Goal: Entertainment & Leisure: Browse casually

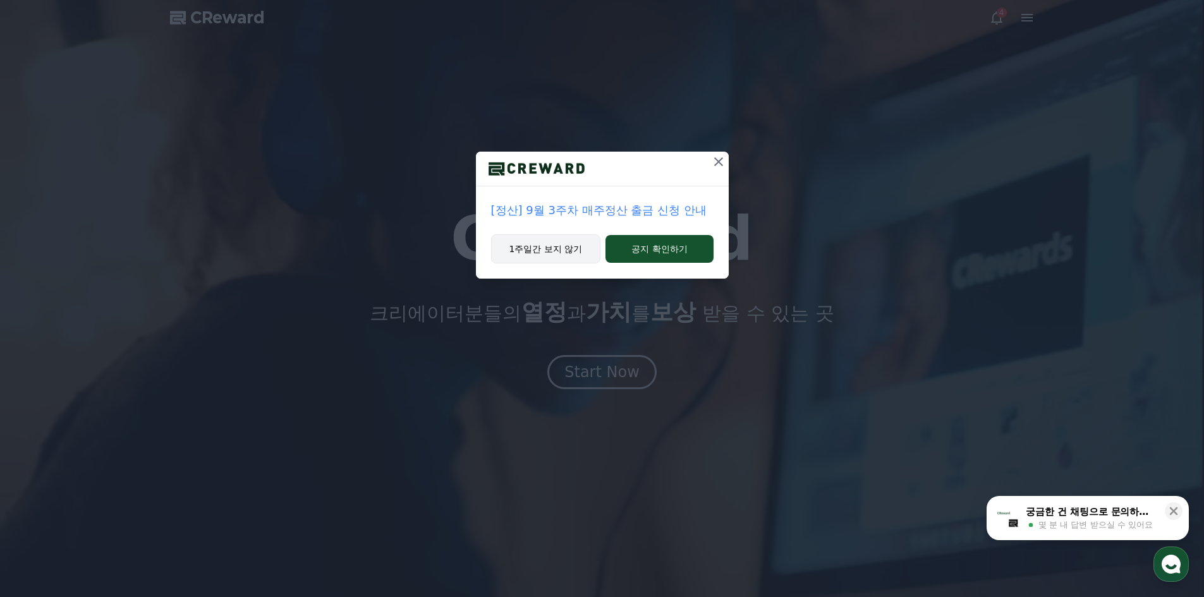
click at [559, 253] on button "1주일간 보지 않기" at bounding box center [546, 248] width 110 height 29
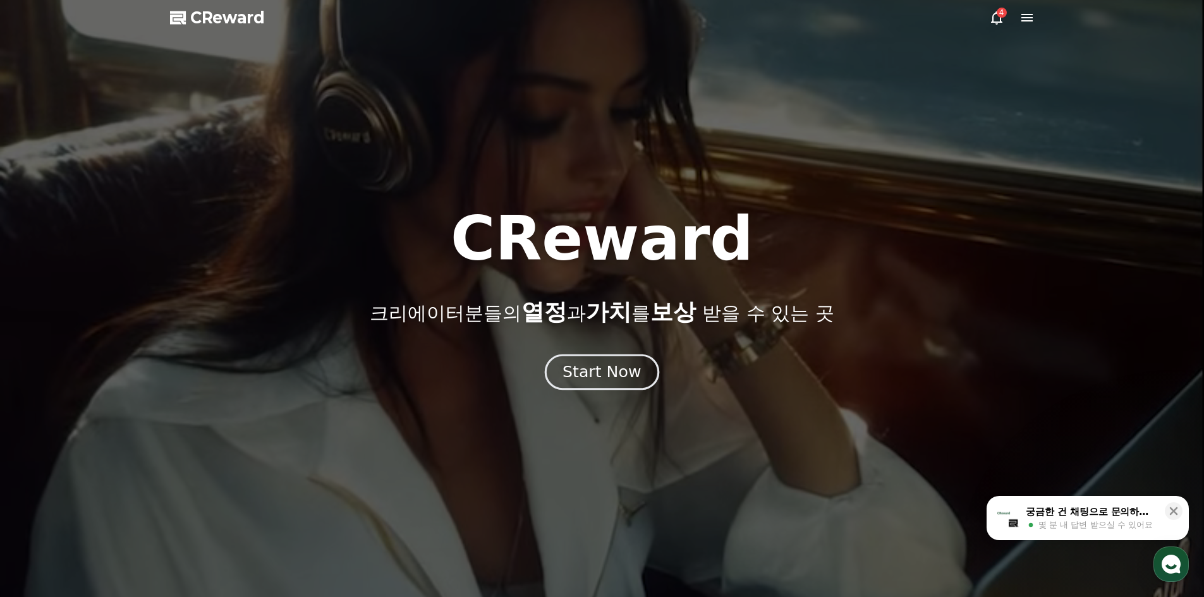
click at [591, 376] on div "Start Now" at bounding box center [601, 371] width 78 height 21
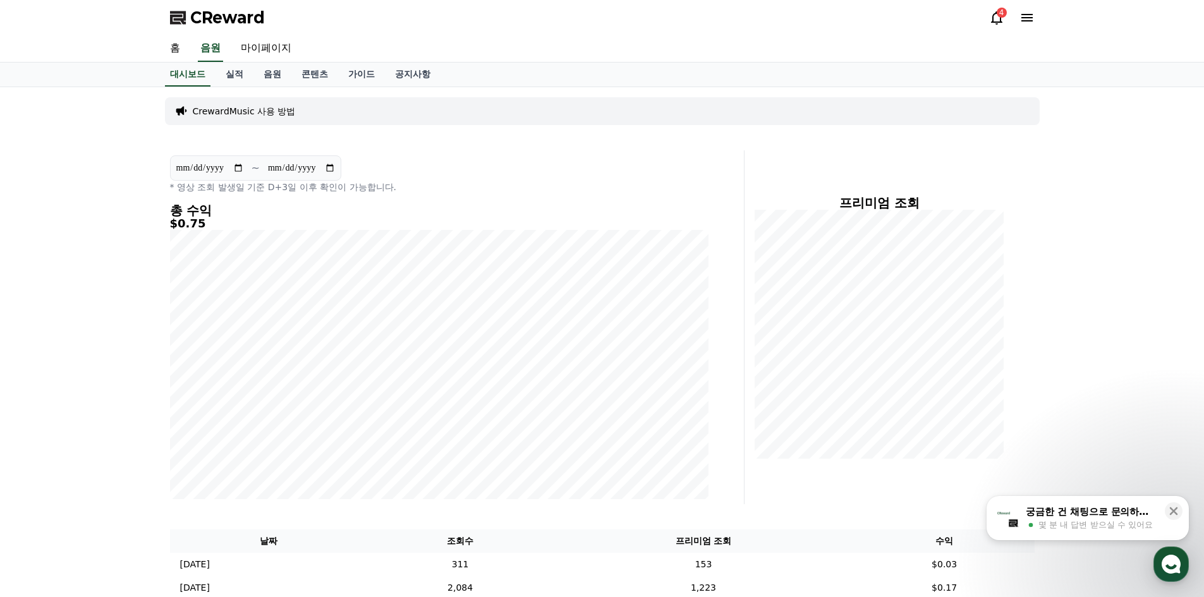
click at [998, 18] on icon at bounding box center [996, 17] width 15 height 15
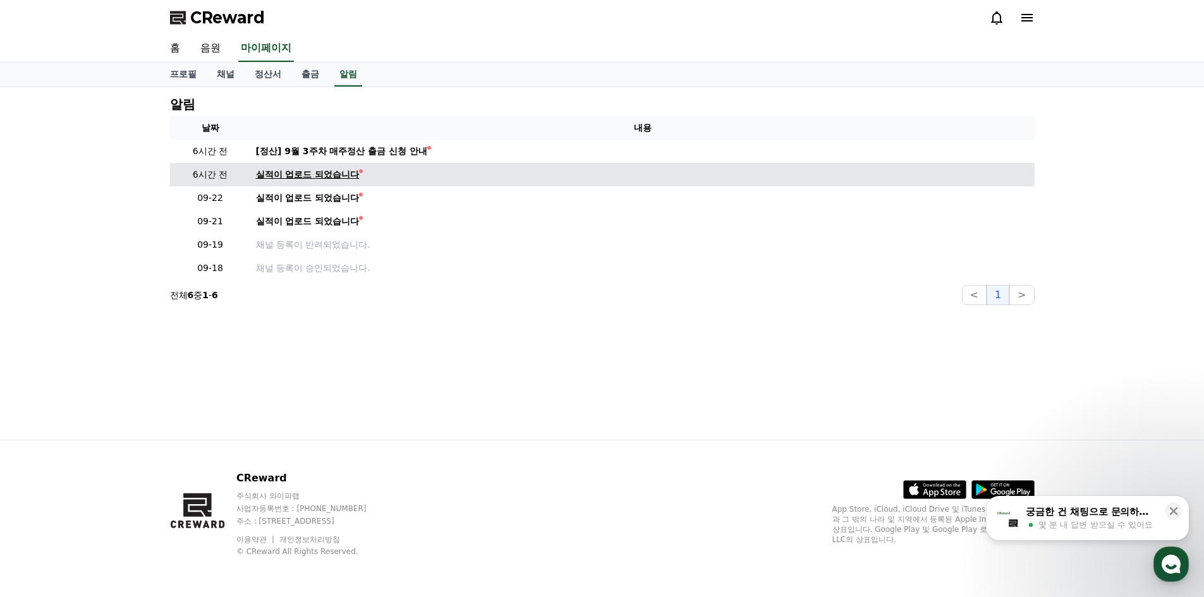
click at [342, 173] on div "실적이 업로드 되었습니다" at bounding box center [308, 174] width 104 height 13
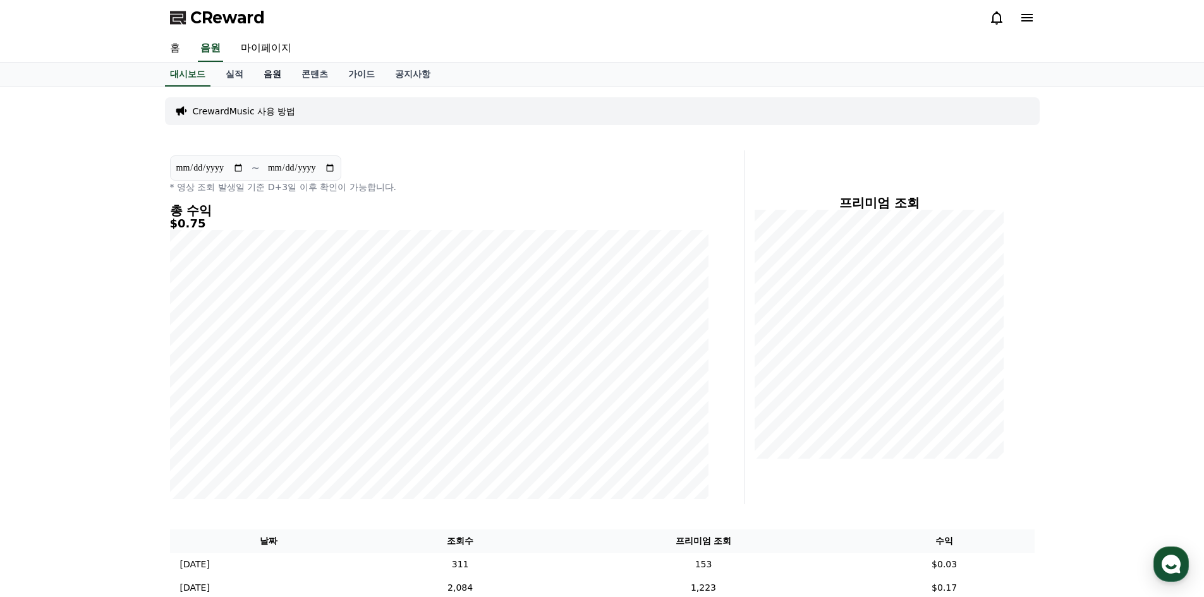
click at [274, 71] on link "음원" at bounding box center [272, 75] width 38 height 24
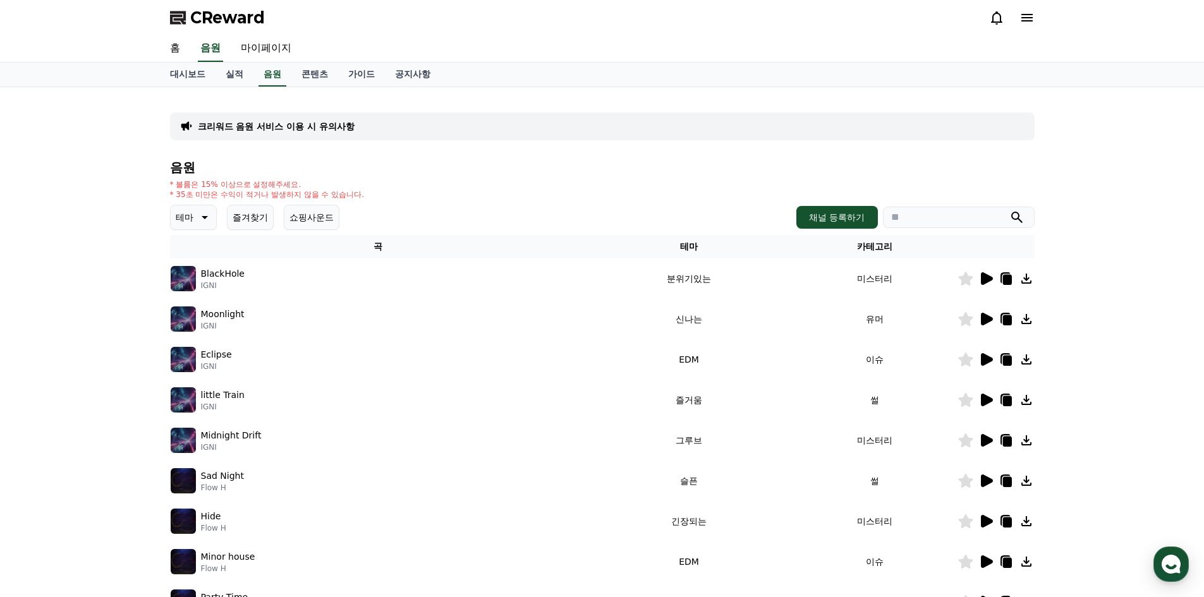
click at [260, 216] on button "즐겨찾기" at bounding box center [250, 217] width 47 height 25
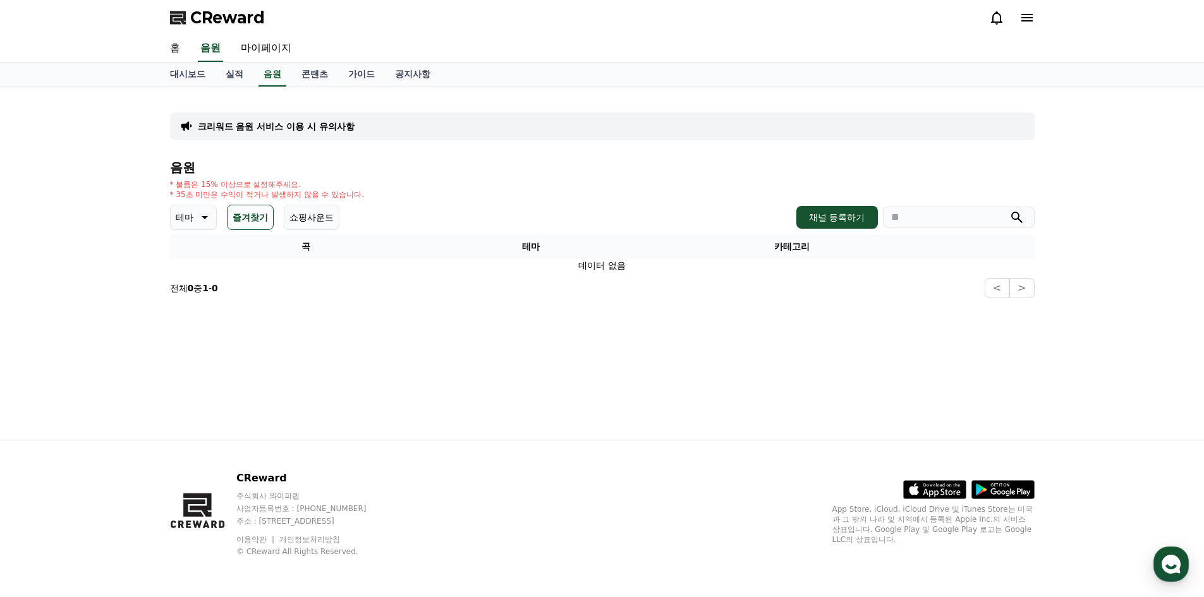
click at [171, 214] on button "테마" at bounding box center [193, 217] width 47 height 25
click at [183, 212] on p "테마" at bounding box center [185, 218] width 18 height 18
click at [309, 217] on button "쇼핑사운드" at bounding box center [312, 217] width 56 height 25
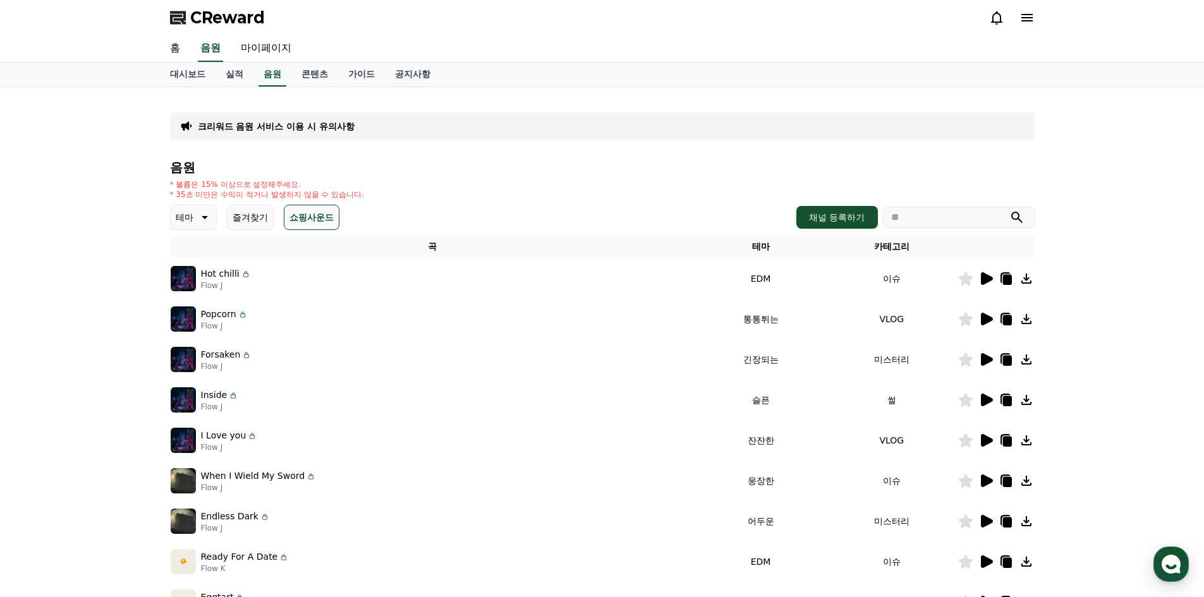
click at [186, 277] on img at bounding box center [183, 278] width 25 height 25
click at [990, 280] on icon at bounding box center [987, 278] width 12 height 13
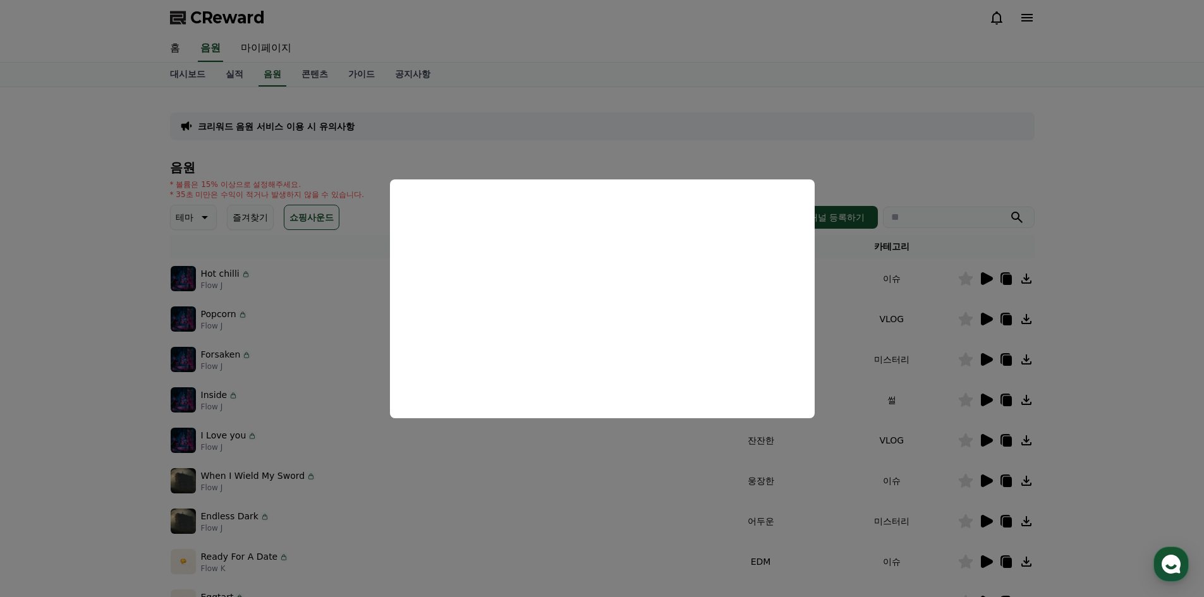
click at [987, 315] on button "close modal" at bounding box center [602, 298] width 1204 height 597
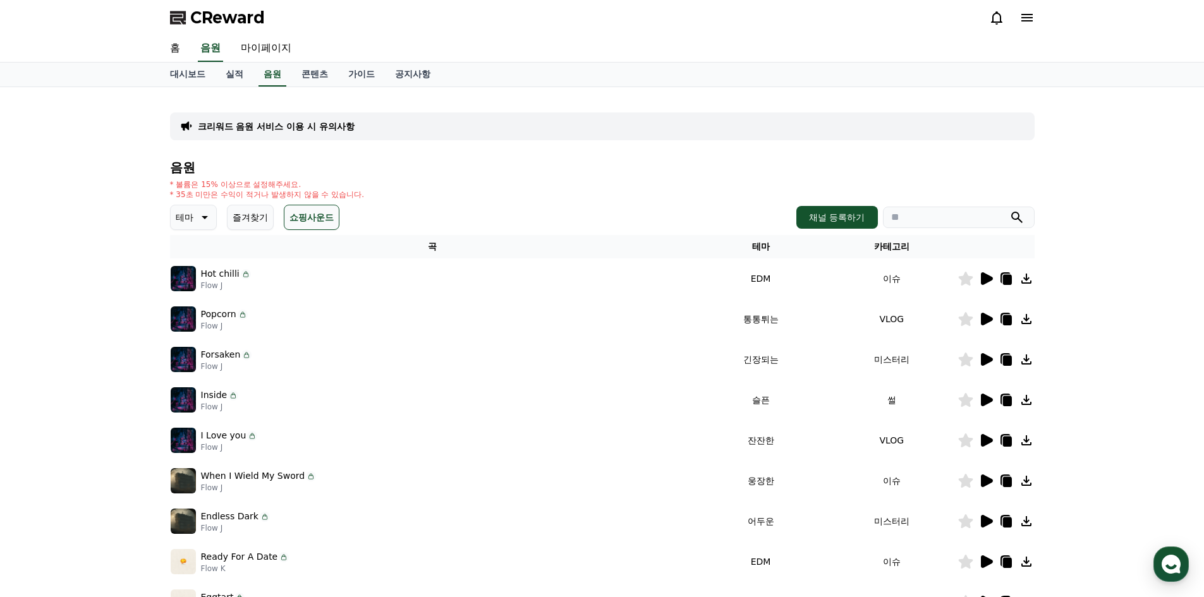
click at [987, 315] on icon at bounding box center [985, 319] width 15 height 15
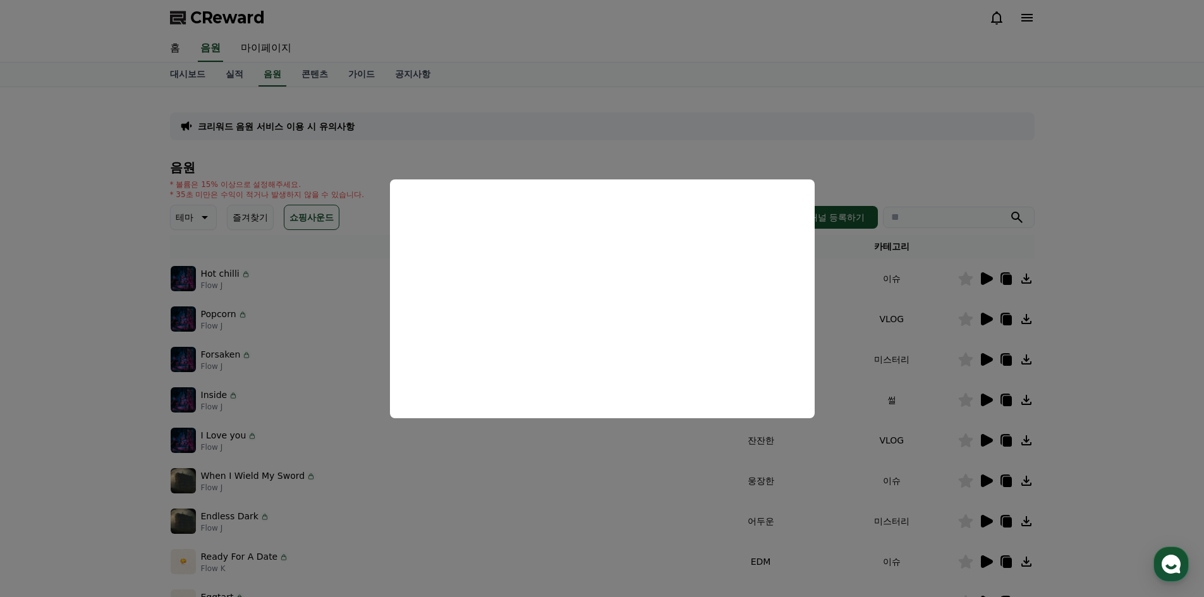
click at [964, 321] on button "close modal" at bounding box center [602, 298] width 1204 height 597
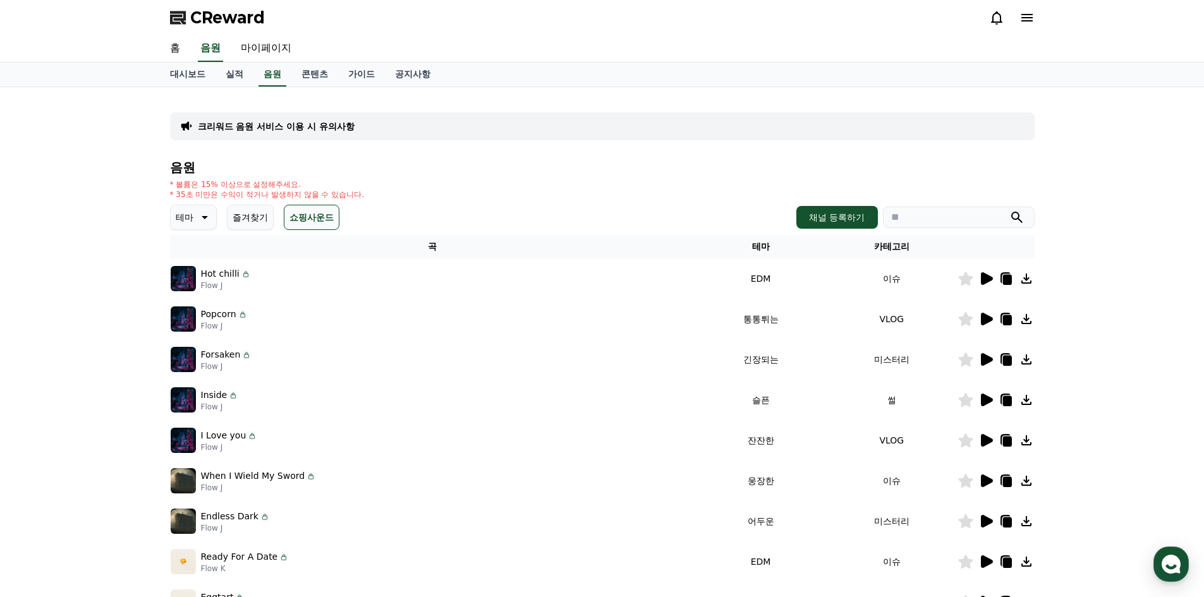
click at [965, 318] on icon at bounding box center [965, 319] width 15 height 14
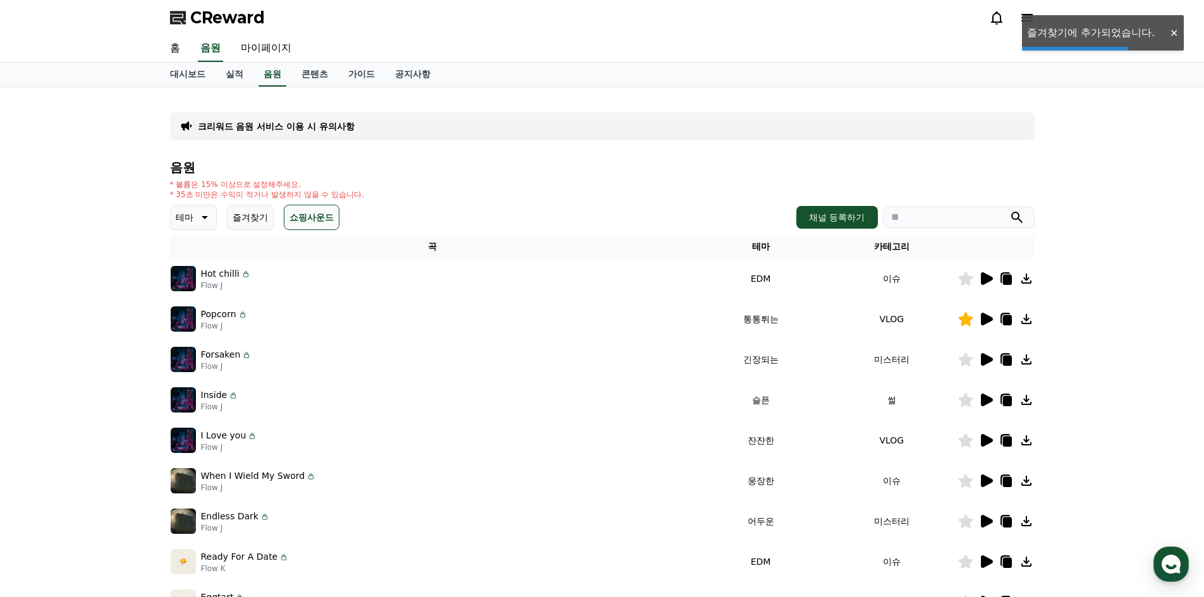
click at [983, 361] on icon at bounding box center [987, 359] width 12 height 13
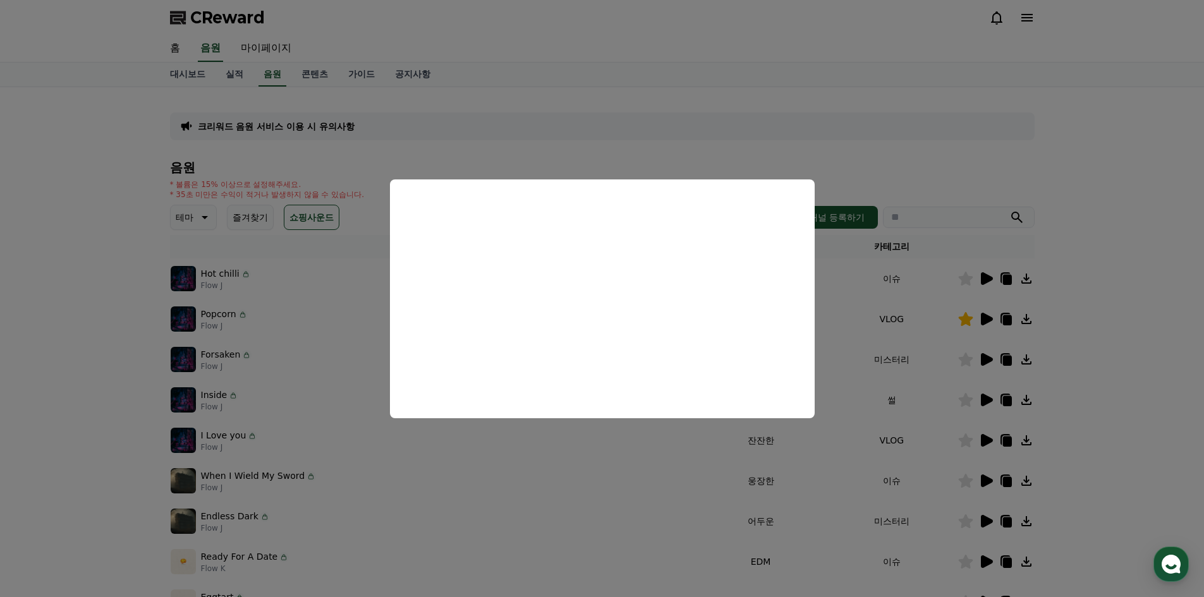
click at [988, 403] on button "close modal" at bounding box center [602, 298] width 1204 height 597
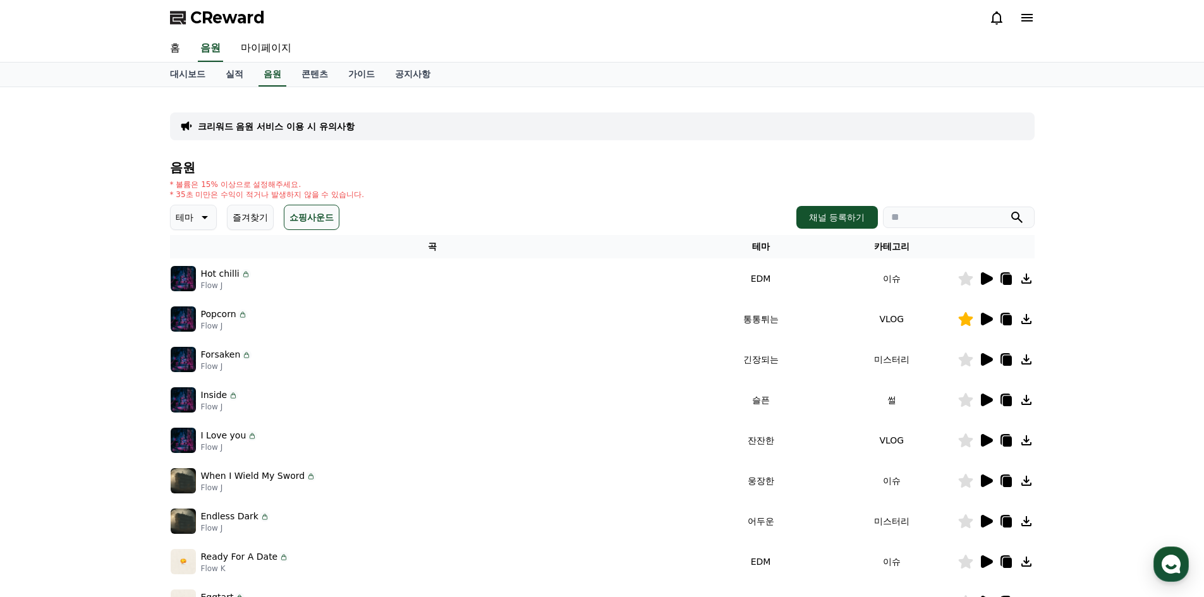
click at [982, 404] on icon at bounding box center [987, 400] width 12 height 13
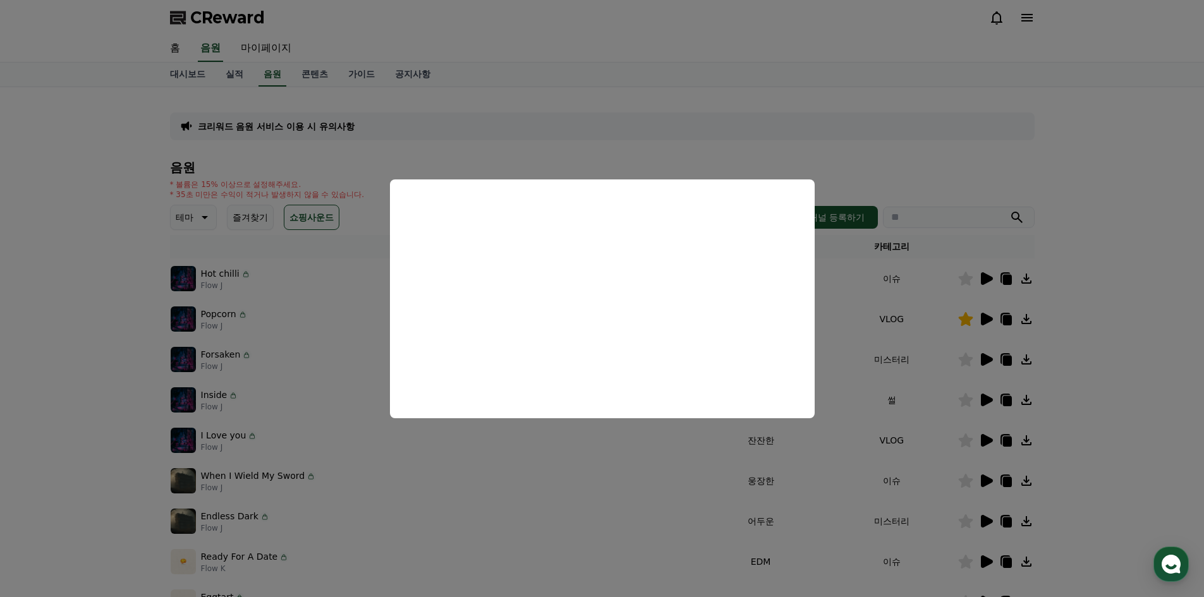
click at [985, 440] on button "close modal" at bounding box center [602, 298] width 1204 height 597
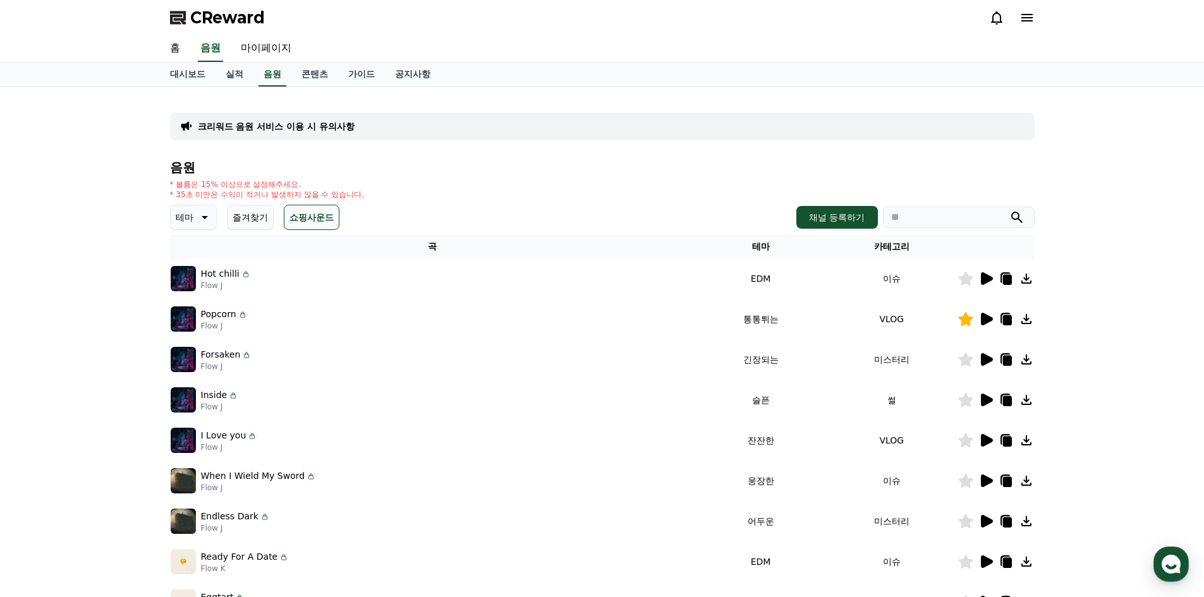
click at [985, 440] on icon at bounding box center [987, 440] width 12 height 13
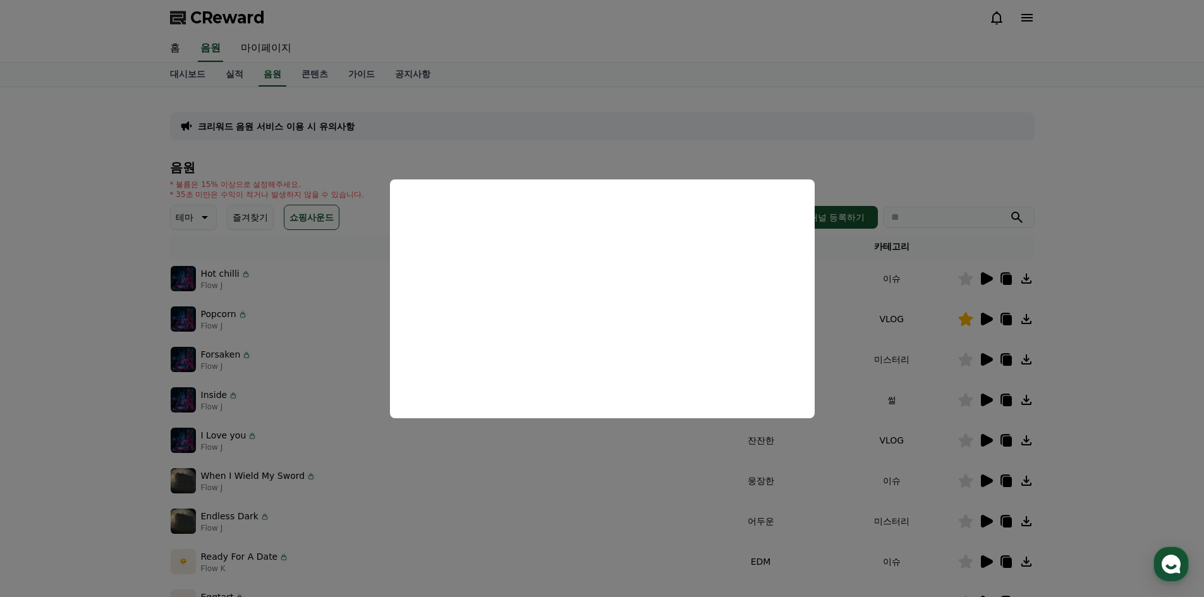
click at [986, 482] on button "close modal" at bounding box center [602, 298] width 1204 height 597
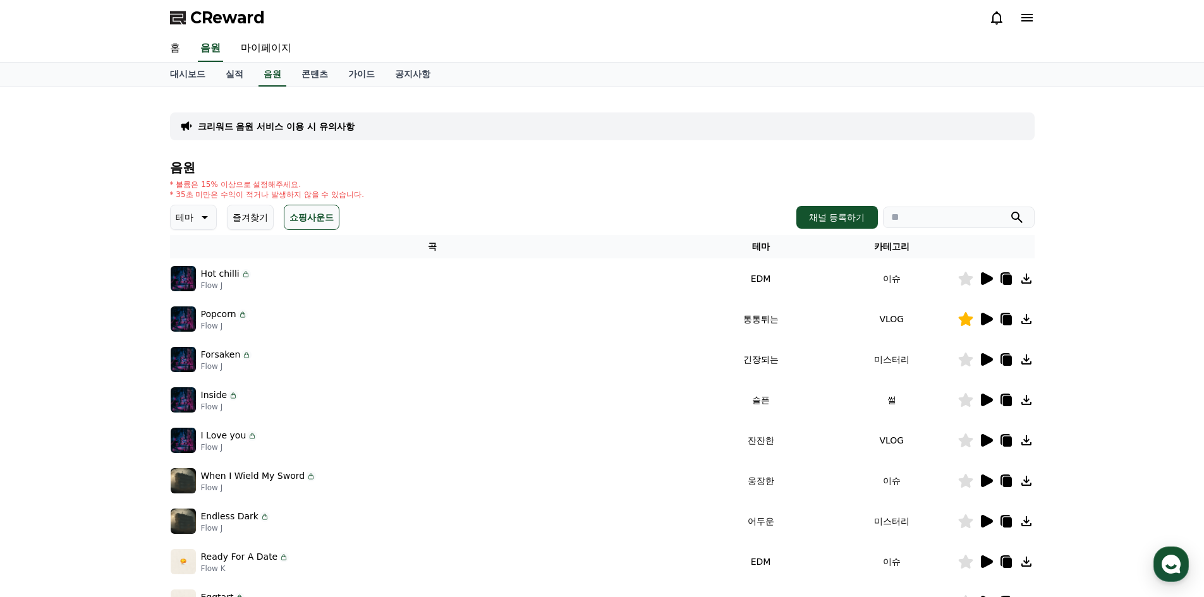
click at [986, 482] on icon at bounding box center [987, 481] width 12 height 13
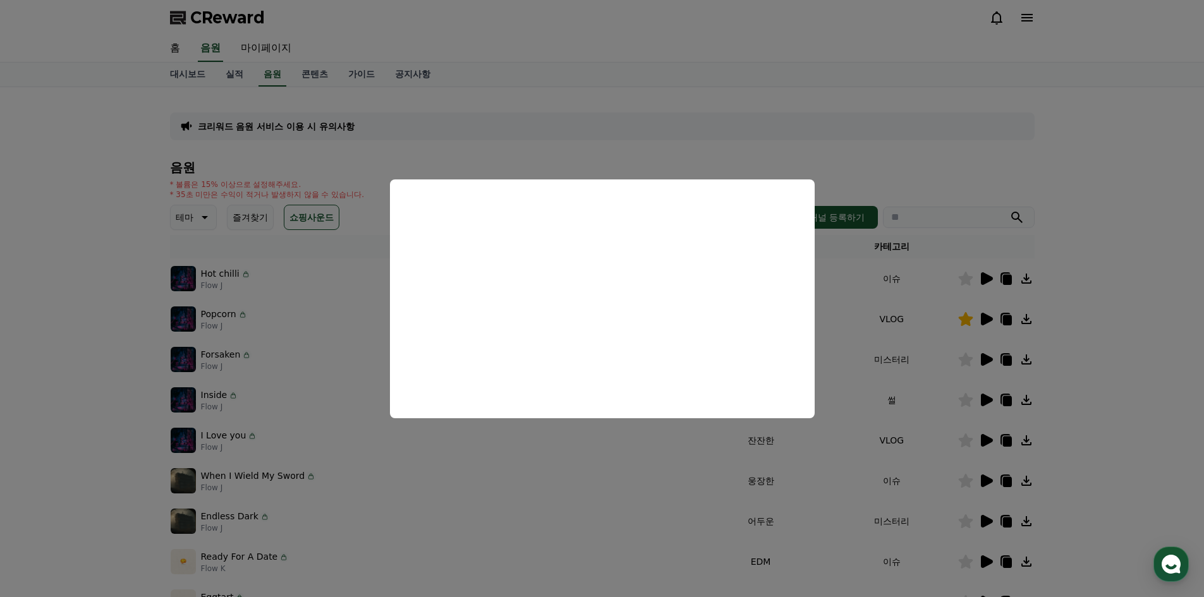
click at [989, 558] on button "close modal" at bounding box center [602, 298] width 1204 height 597
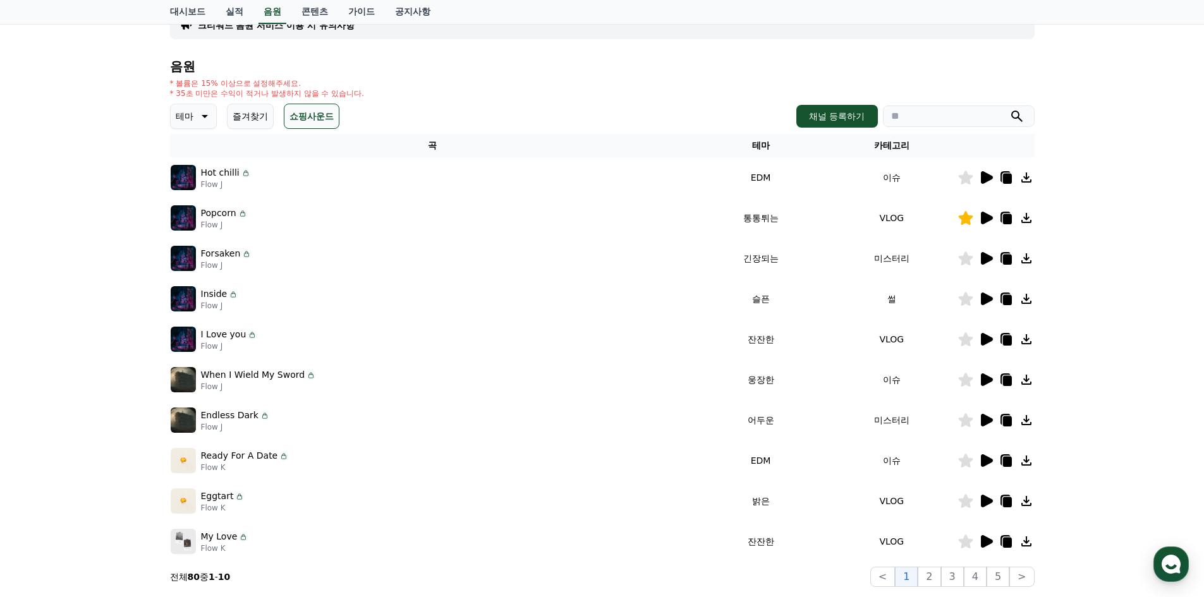
scroll to position [69, 0]
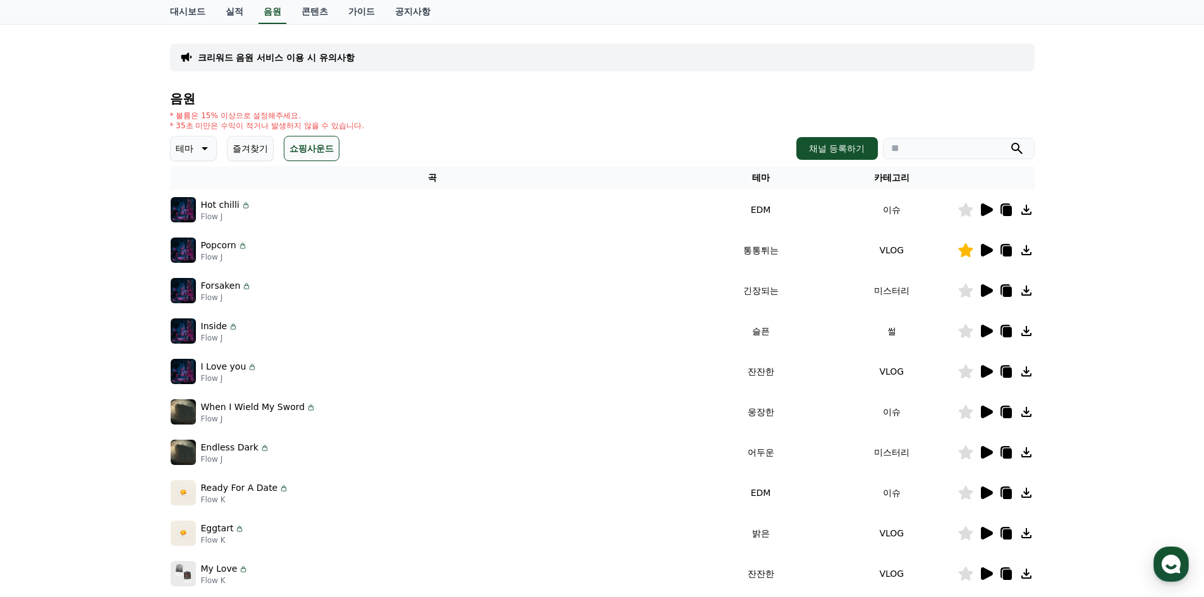
click at [987, 452] on icon at bounding box center [987, 452] width 12 height 13
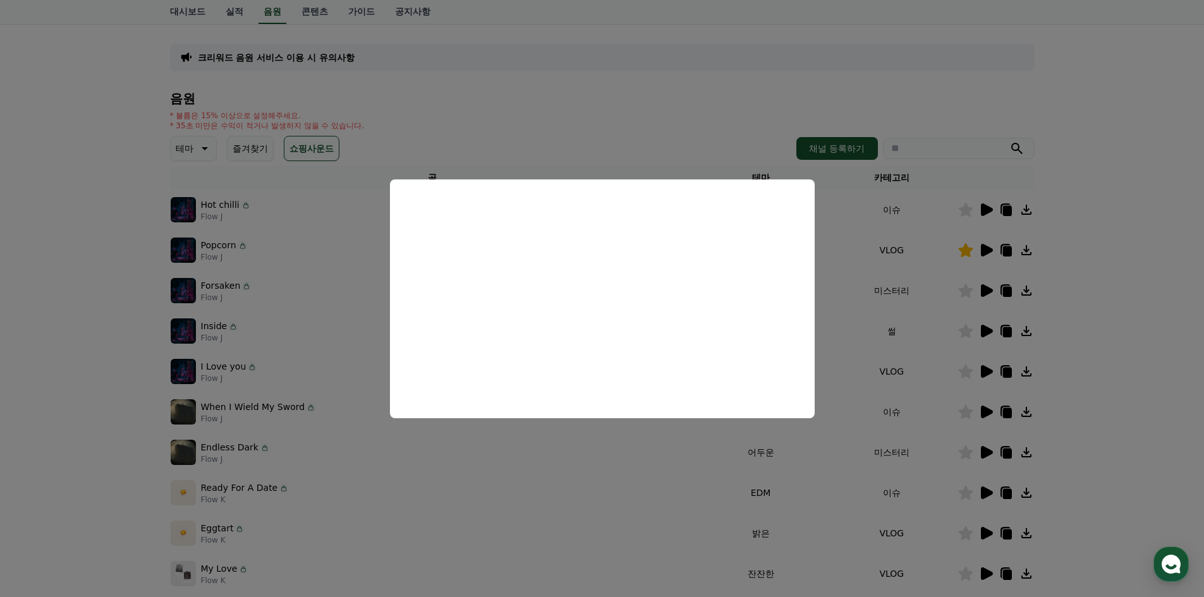
click at [990, 490] on button "close modal" at bounding box center [602, 298] width 1204 height 597
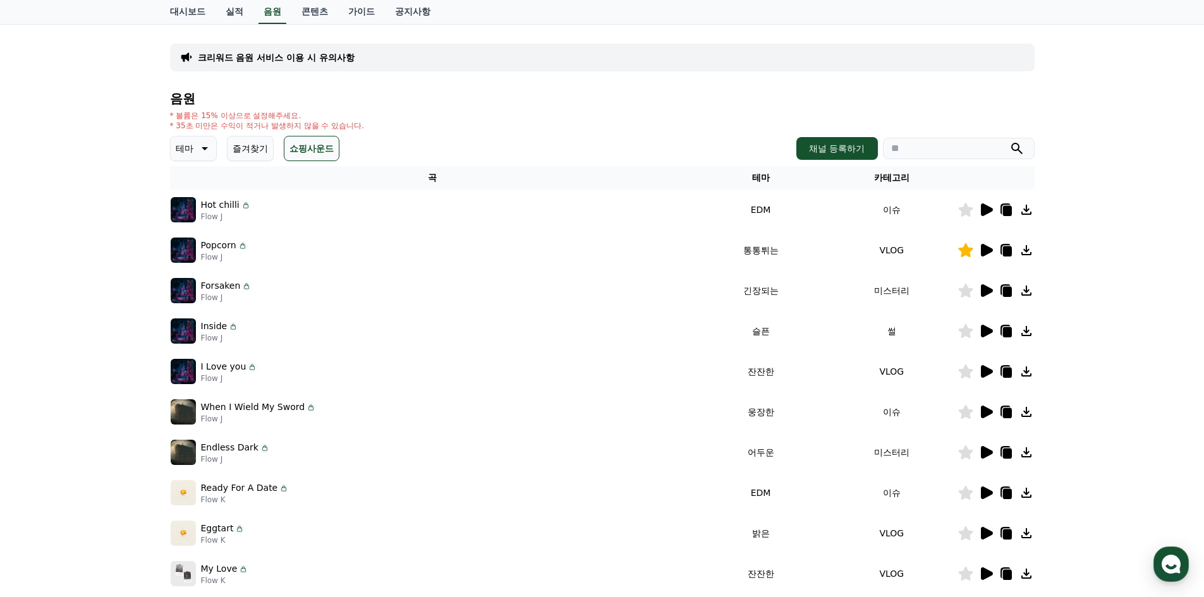
click at [990, 490] on icon at bounding box center [985, 492] width 15 height 15
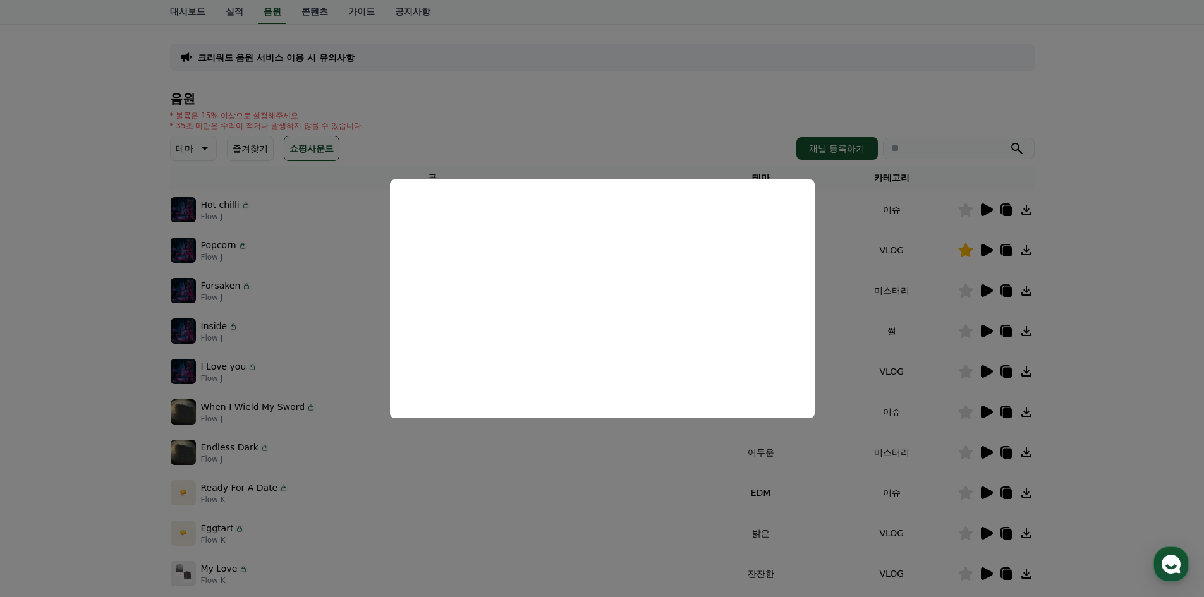
click at [983, 535] on button "close modal" at bounding box center [602, 298] width 1204 height 597
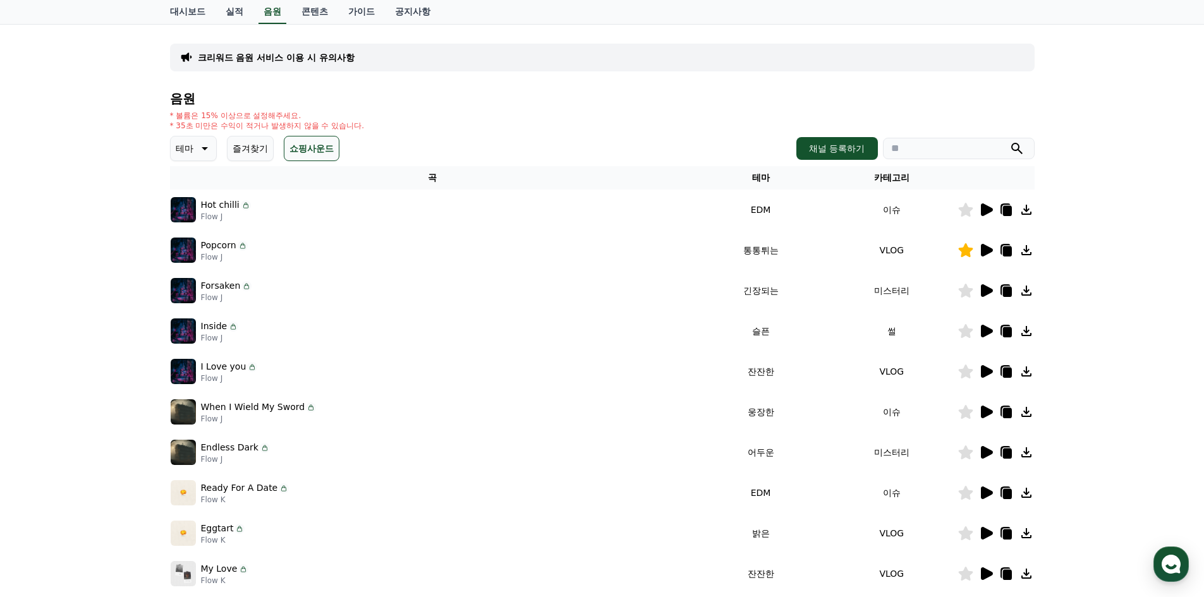
click at [983, 535] on icon at bounding box center [987, 533] width 12 height 13
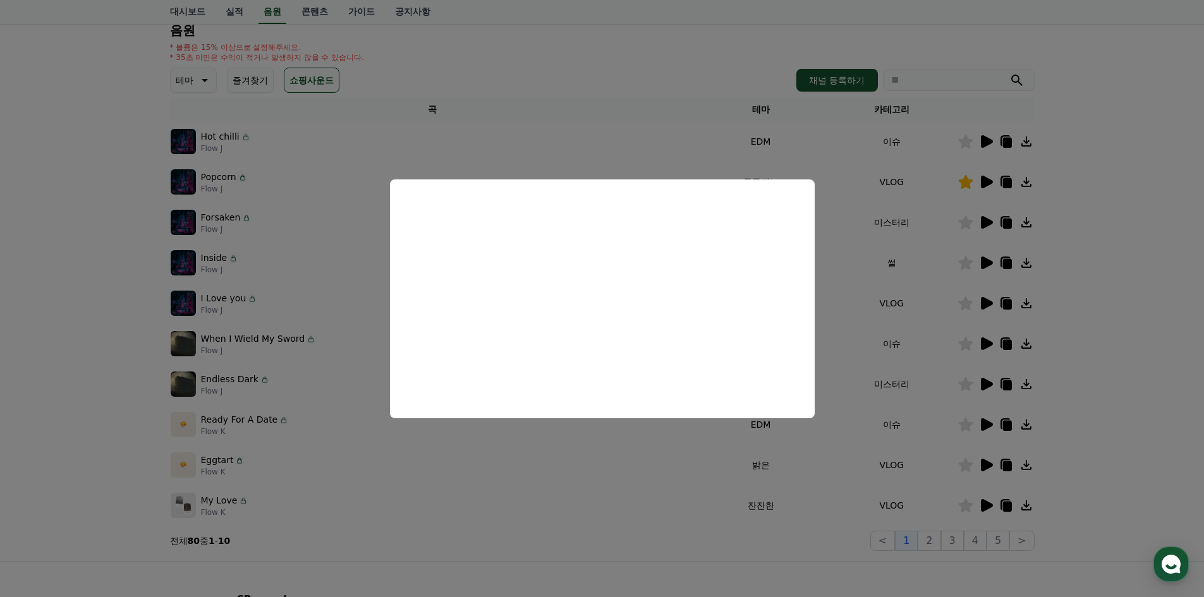
scroll to position [132, 0]
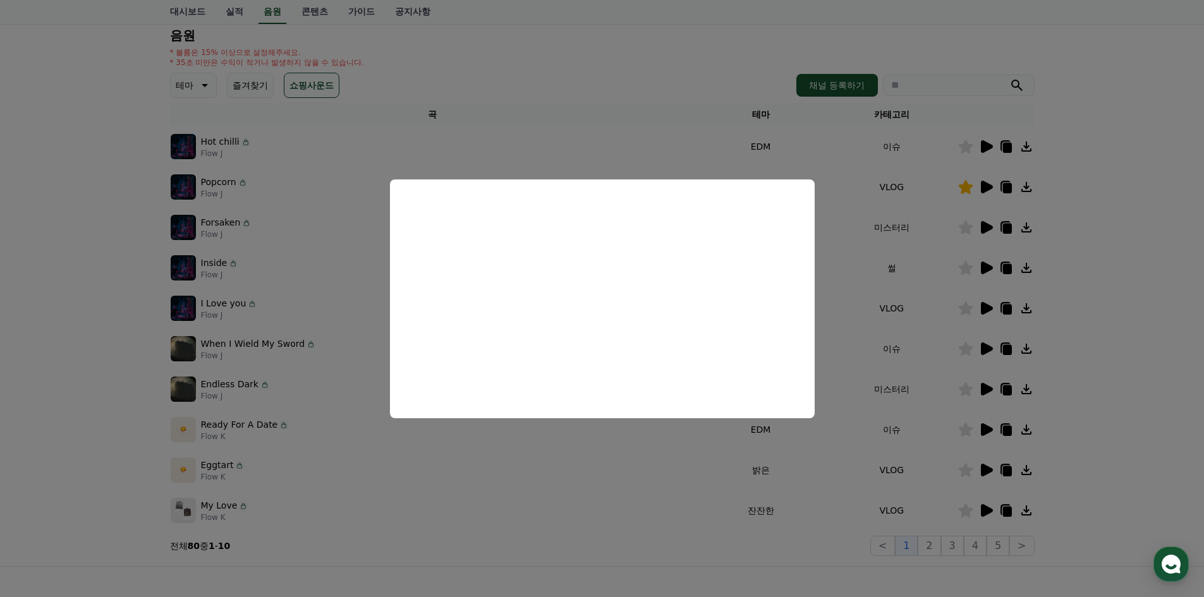
click at [991, 513] on button "close modal" at bounding box center [602, 298] width 1204 height 597
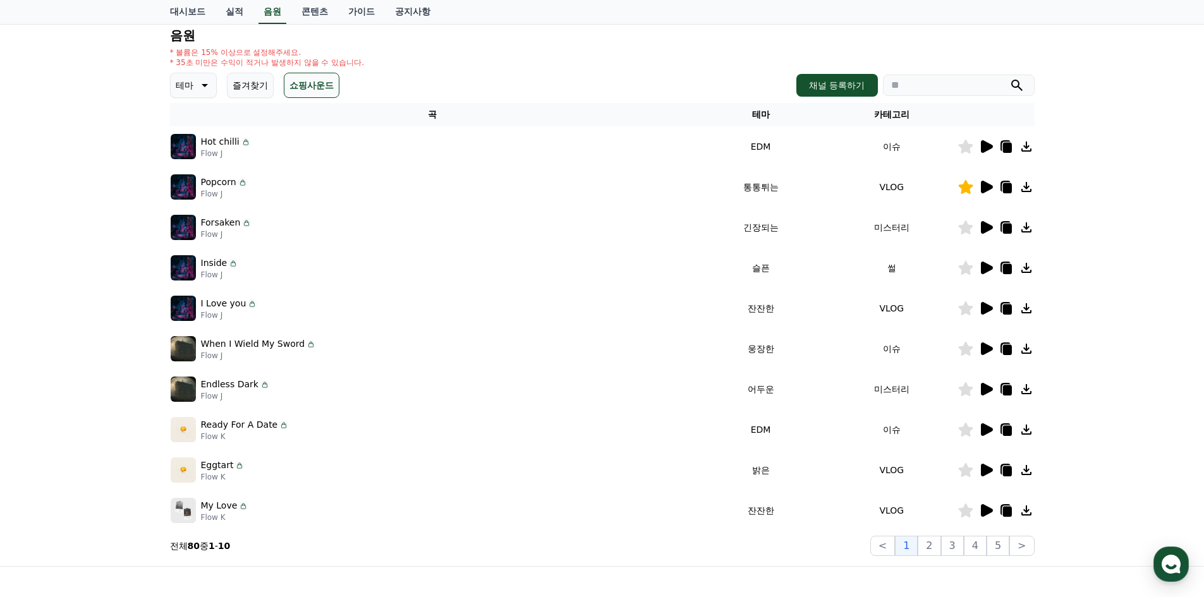
click at [991, 513] on icon at bounding box center [985, 510] width 15 height 15
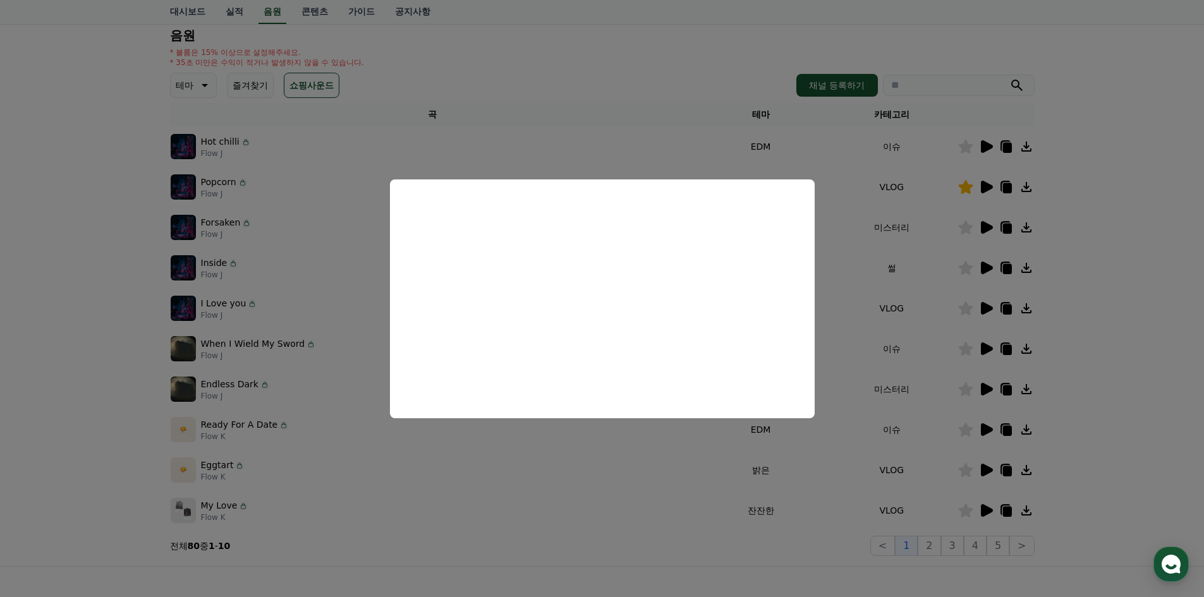
click at [204, 80] on button "close modal" at bounding box center [602, 298] width 1204 height 597
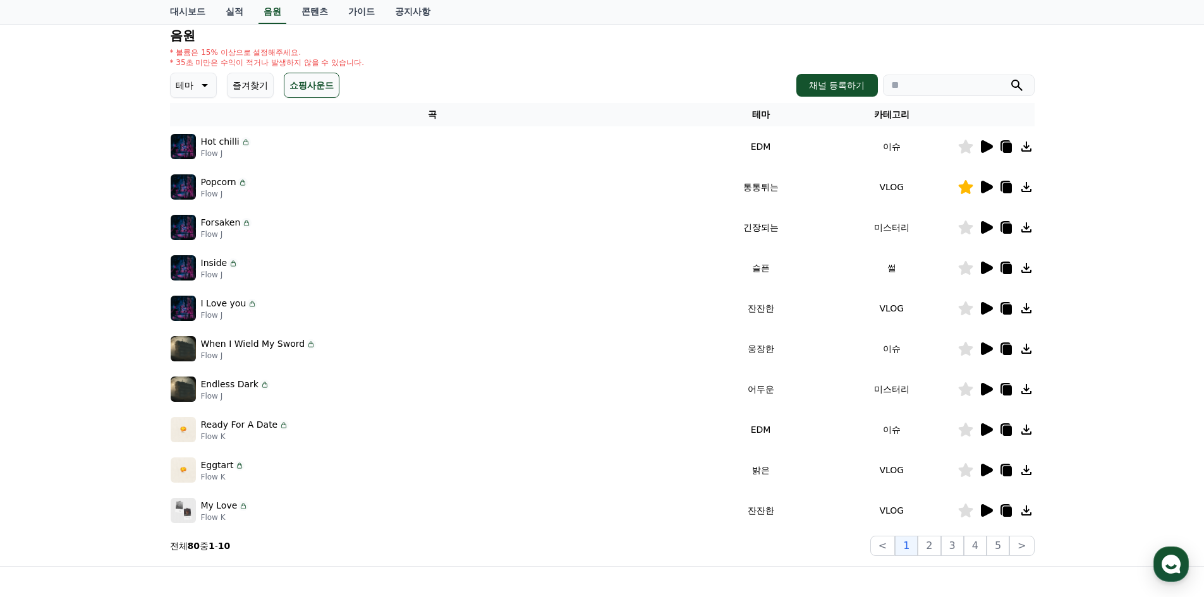
click at [209, 85] on icon at bounding box center [203, 85] width 15 height 15
click at [196, 123] on button "웅장한" at bounding box center [190, 129] width 37 height 28
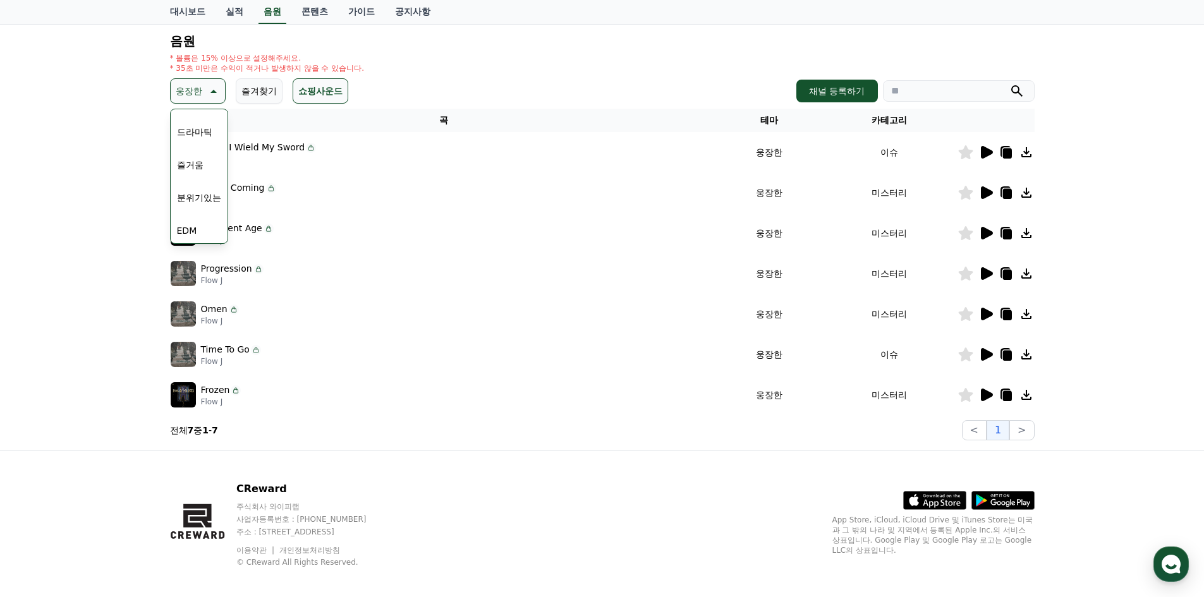
scroll to position [268, 0]
click at [201, 151] on button "드라마틱" at bounding box center [194, 152] width 45 height 28
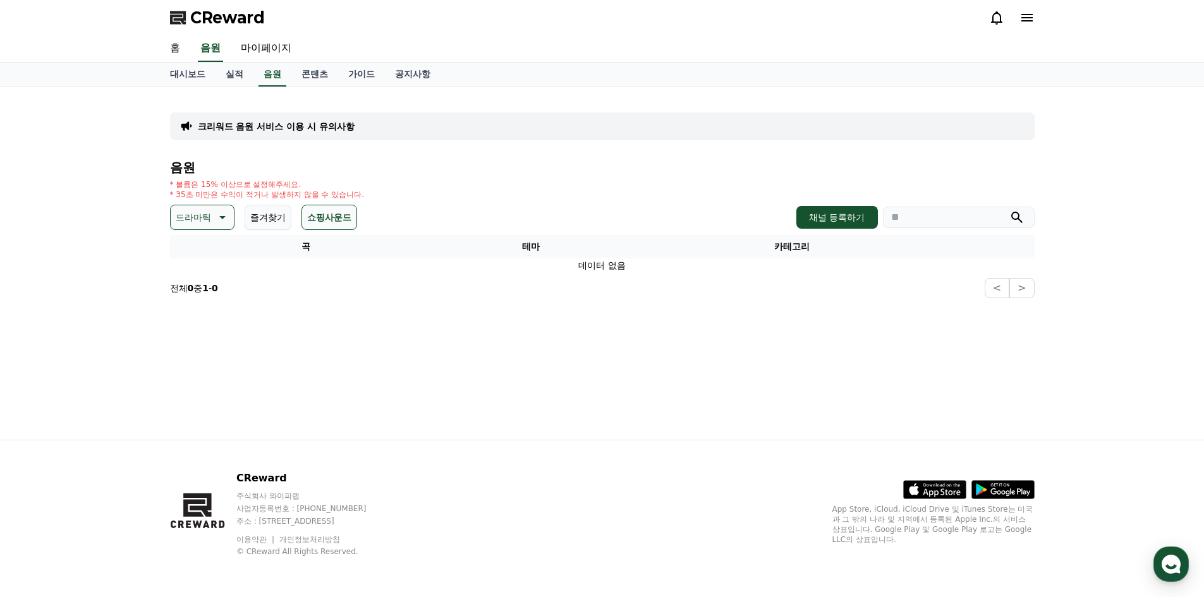
click at [203, 221] on p "드라마틱" at bounding box center [193, 218] width 35 height 18
click at [197, 256] on button "전체" at bounding box center [186, 251] width 28 height 28
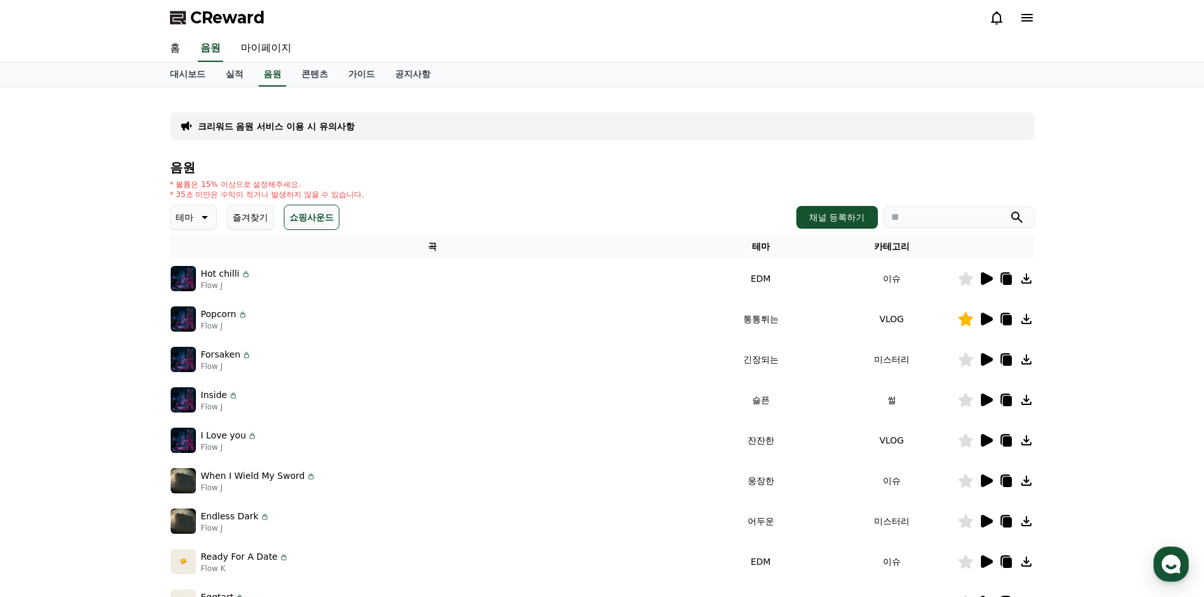
click at [245, 281] on p "Flow J" at bounding box center [226, 286] width 50 height 10
click at [986, 282] on icon at bounding box center [987, 278] width 12 height 13
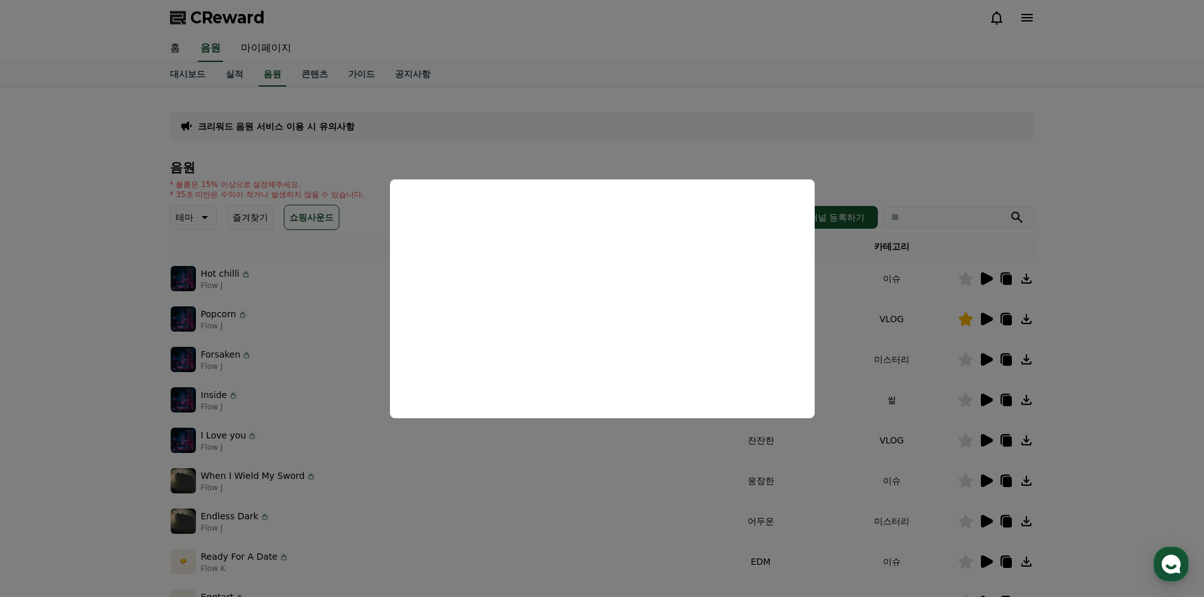
click at [984, 367] on button "close modal" at bounding box center [602, 298] width 1204 height 597
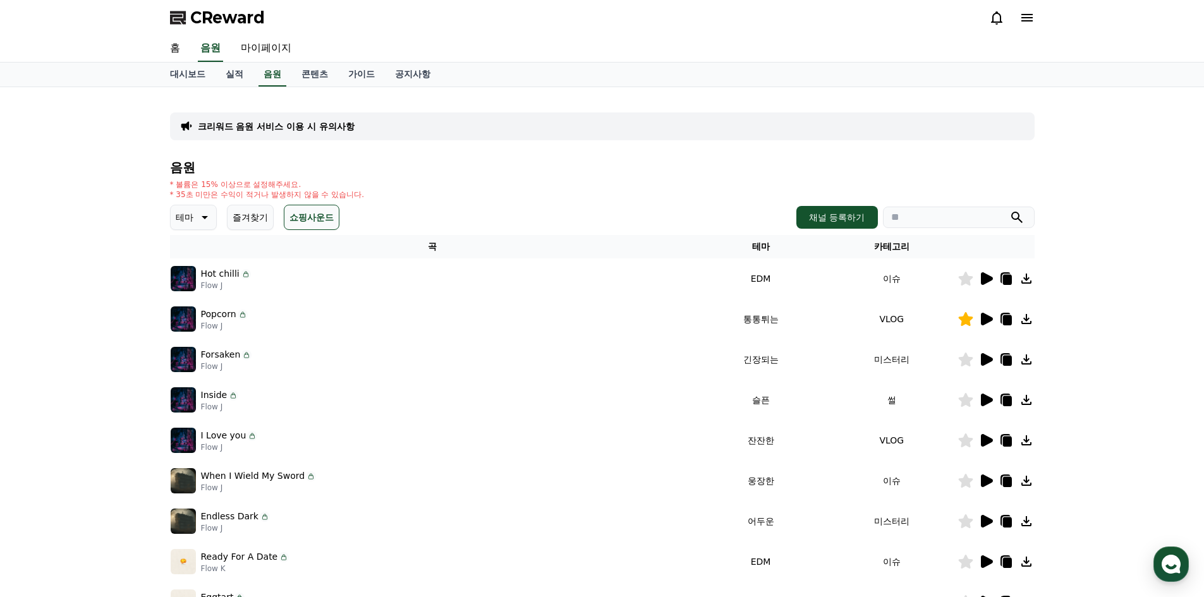
click at [984, 357] on icon at bounding box center [987, 359] width 12 height 13
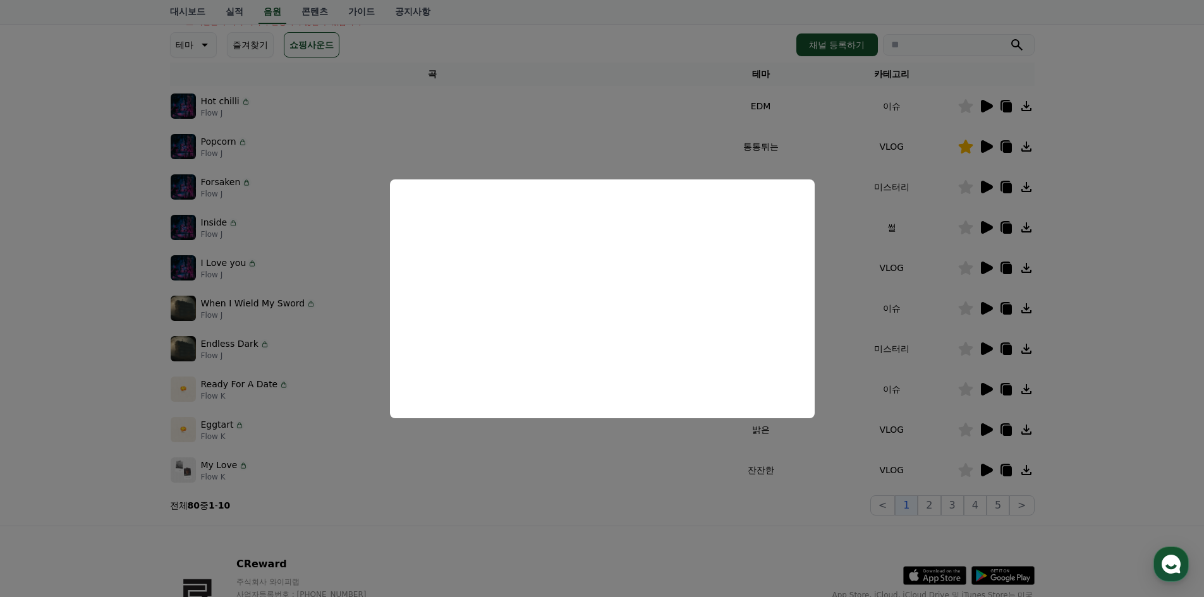
scroll to position [195, 0]
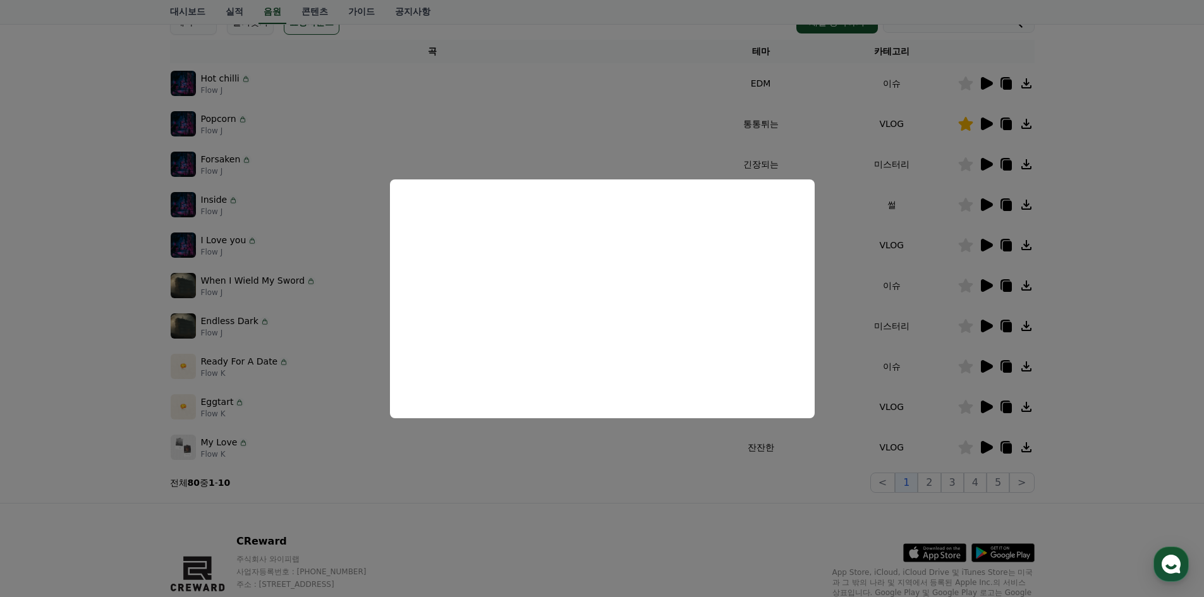
click at [933, 483] on button "close modal" at bounding box center [602, 298] width 1204 height 597
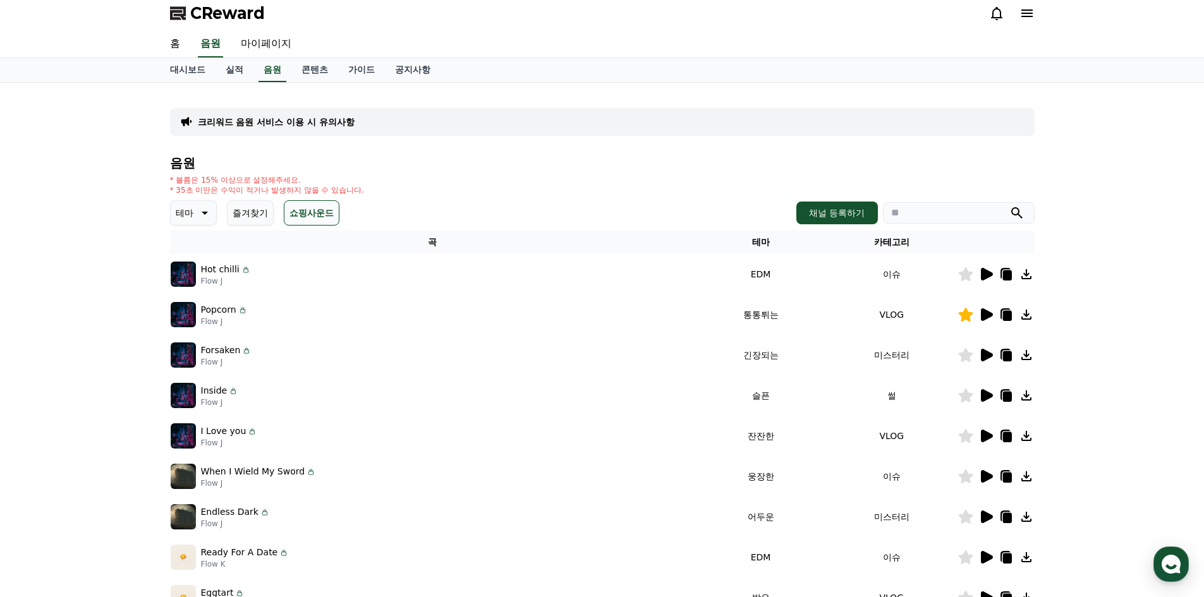
scroll to position [0, 0]
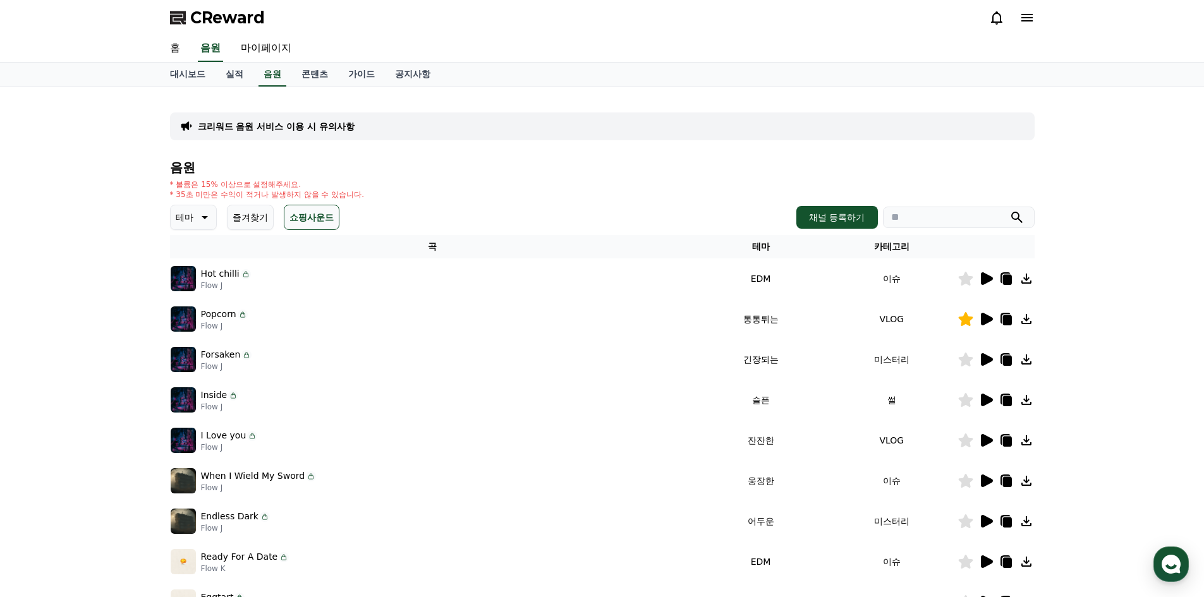
click at [200, 221] on icon at bounding box center [203, 217] width 15 height 15
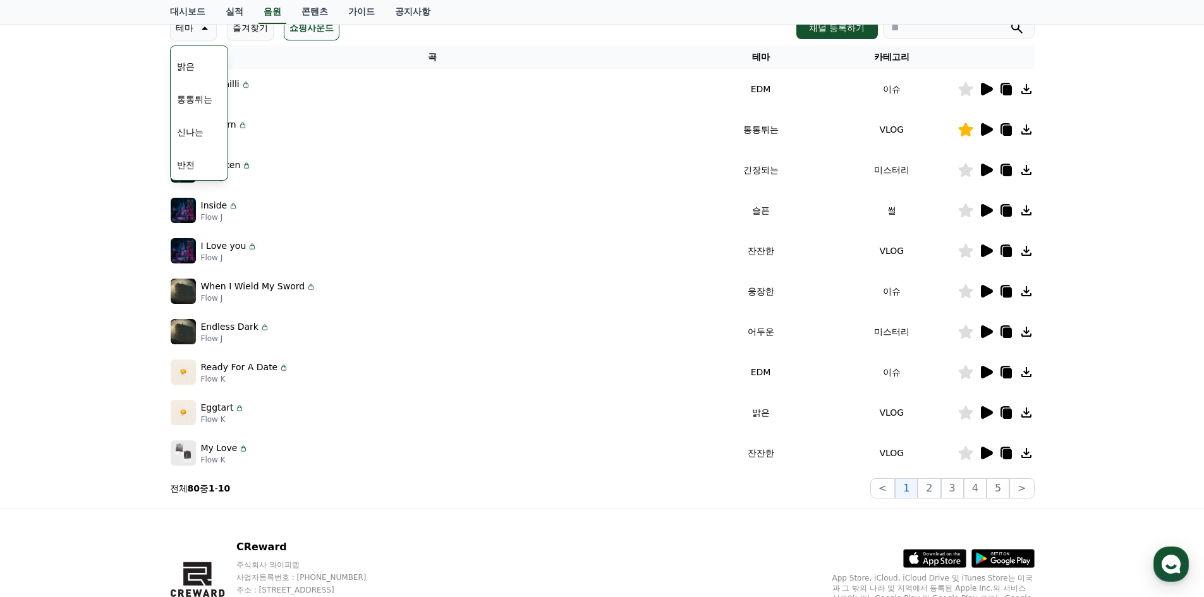
scroll to position [190, 0]
click at [199, 136] on button "웅장한" at bounding box center [190, 135] width 37 height 28
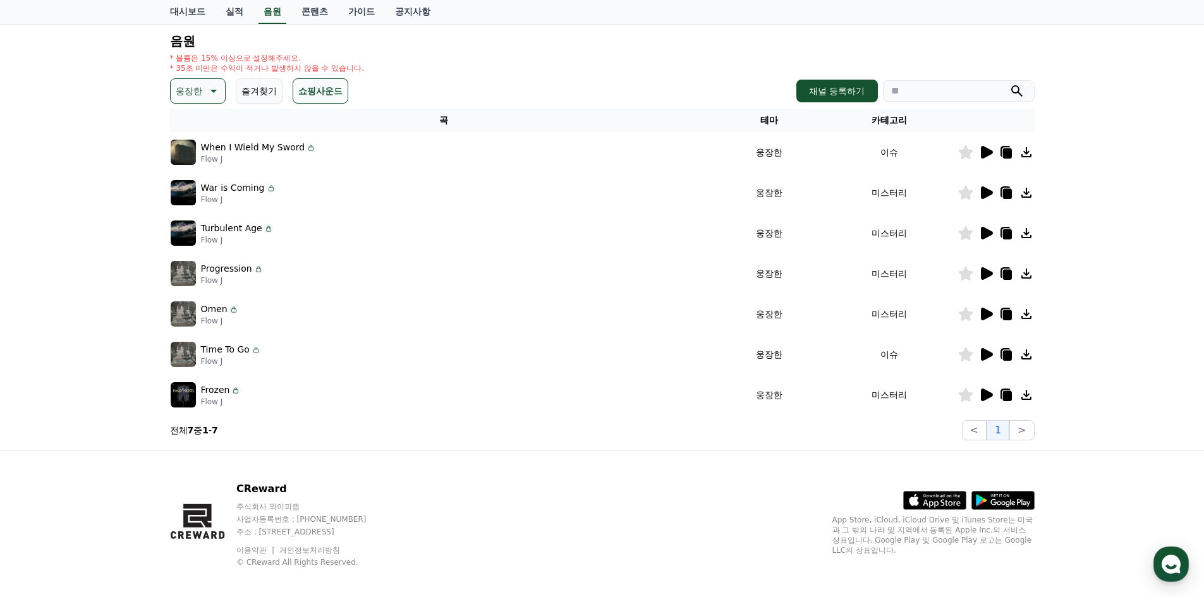
click at [982, 392] on icon at bounding box center [987, 395] width 12 height 13
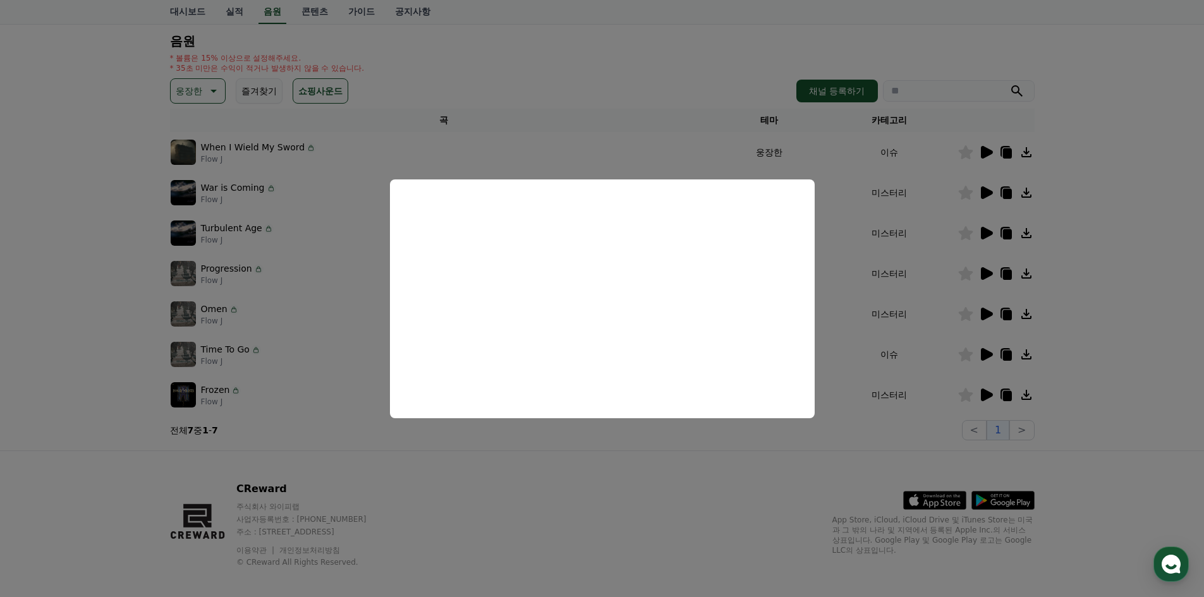
click at [986, 358] on button "close modal" at bounding box center [602, 298] width 1204 height 597
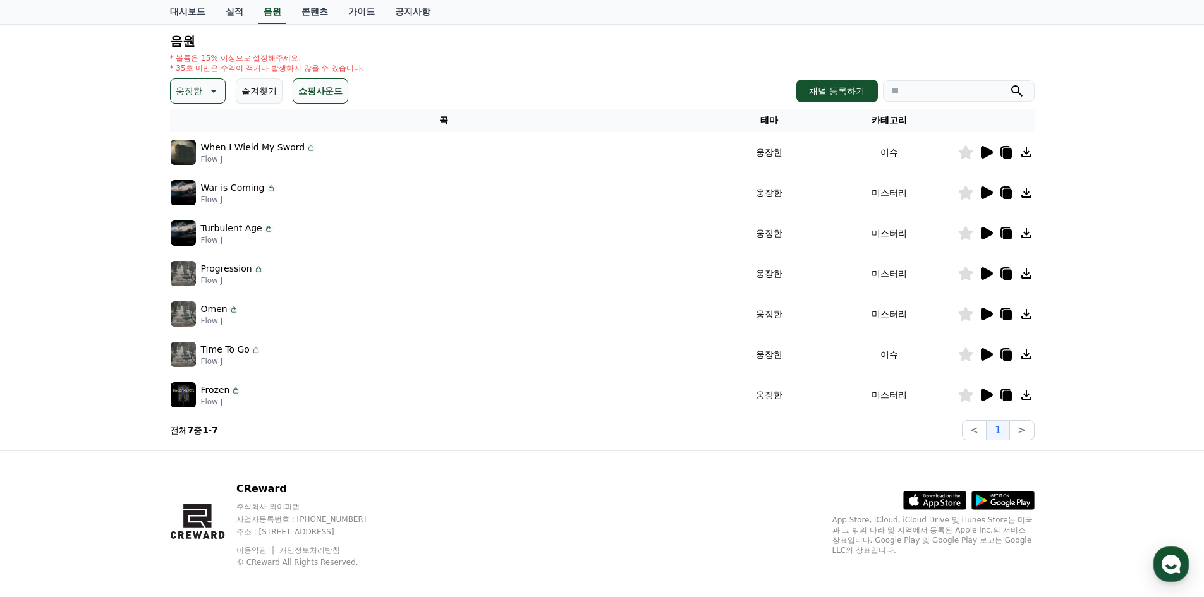
click at [983, 350] on icon at bounding box center [987, 354] width 12 height 13
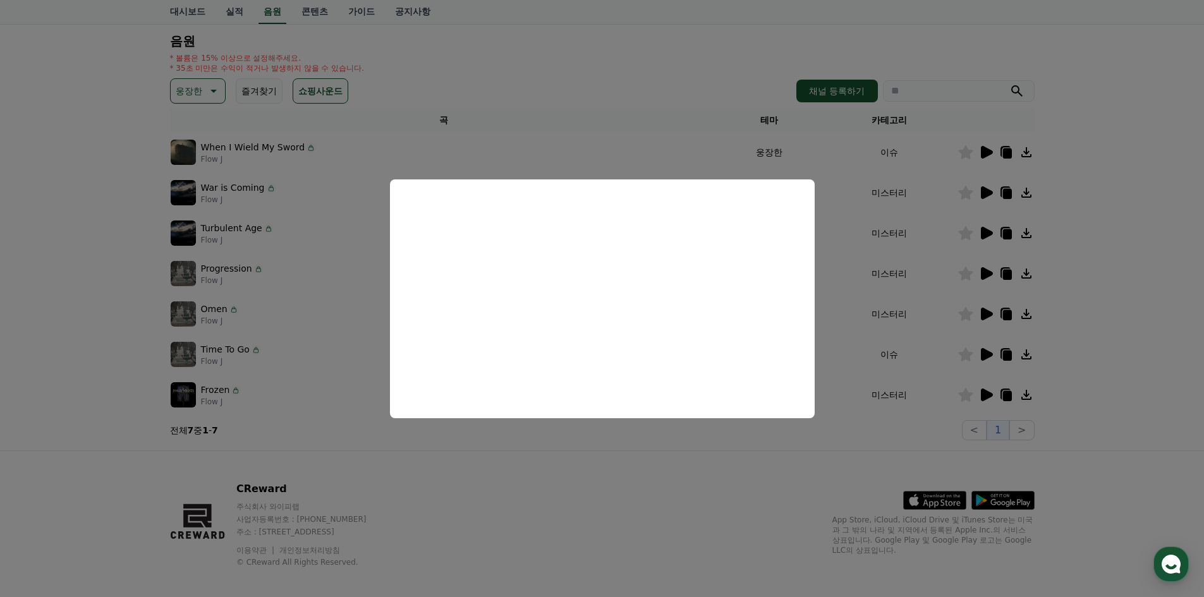
click at [1010, 315] on button "close modal" at bounding box center [602, 298] width 1204 height 597
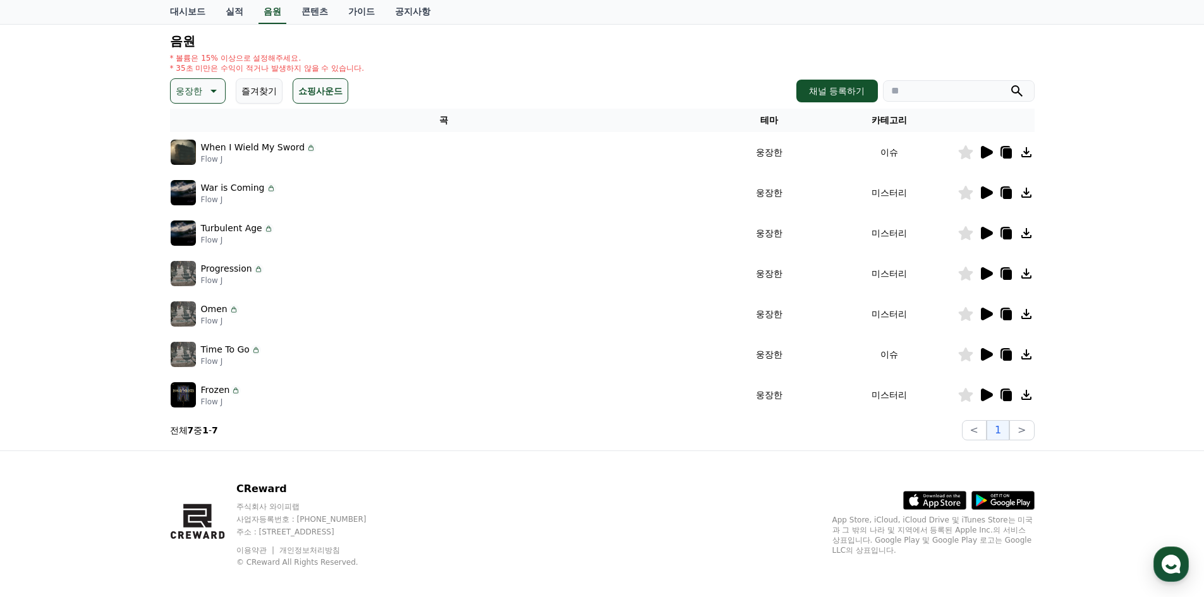
click at [988, 313] on icon at bounding box center [987, 314] width 12 height 13
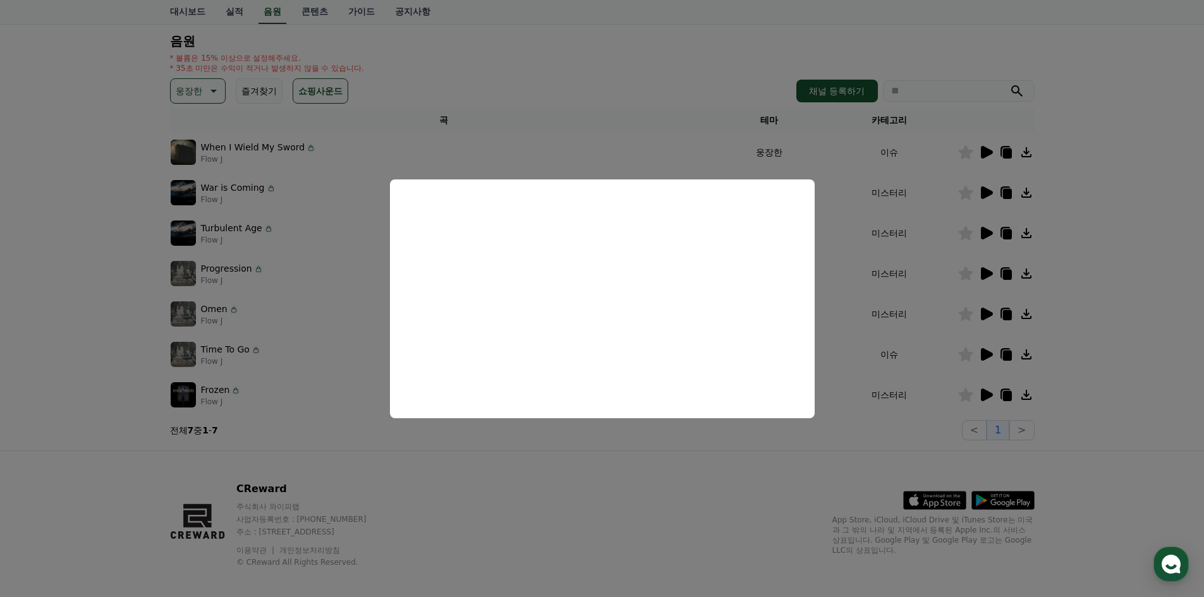
click at [992, 274] on button "close modal" at bounding box center [602, 298] width 1204 height 597
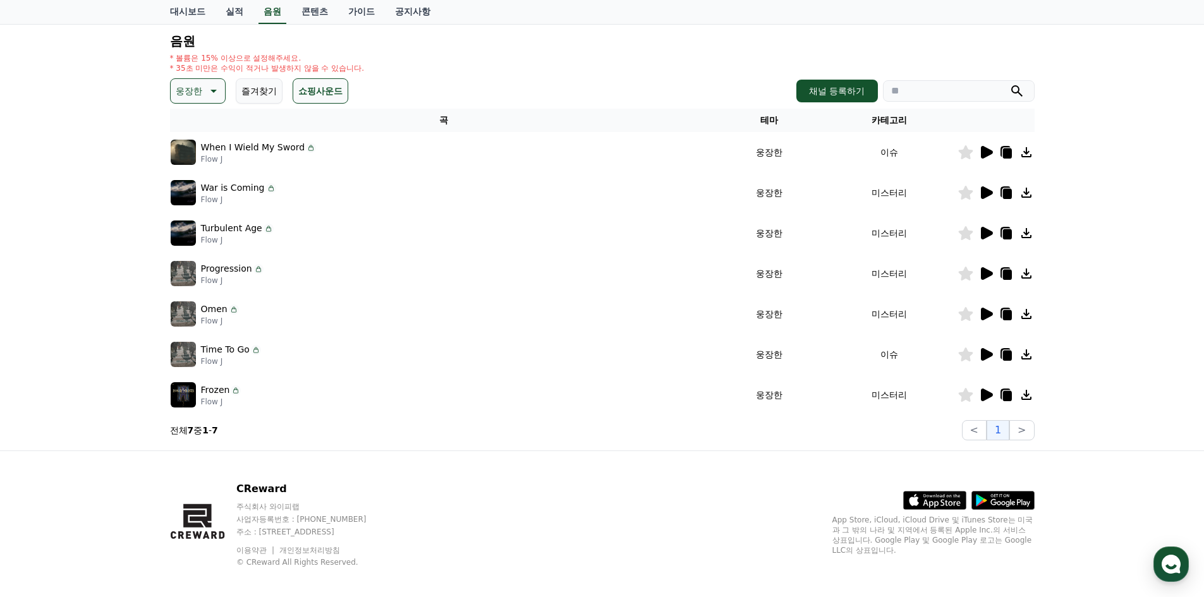
click at [982, 275] on icon at bounding box center [987, 273] width 12 height 13
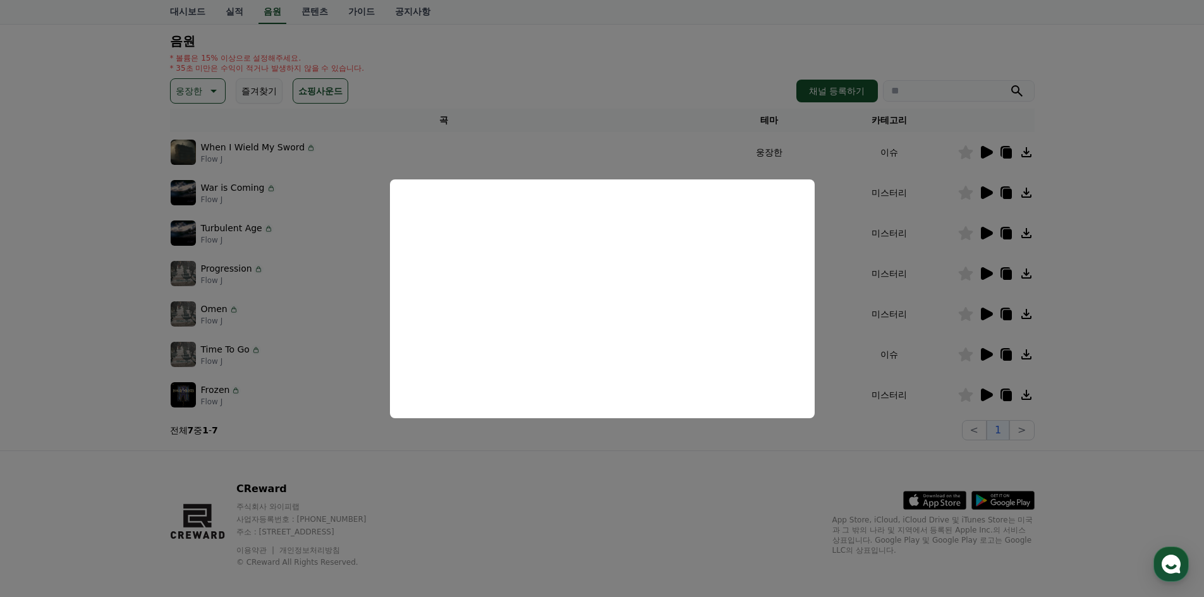
click at [986, 273] on button "close modal" at bounding box center [602, 298] width 1204 height 597
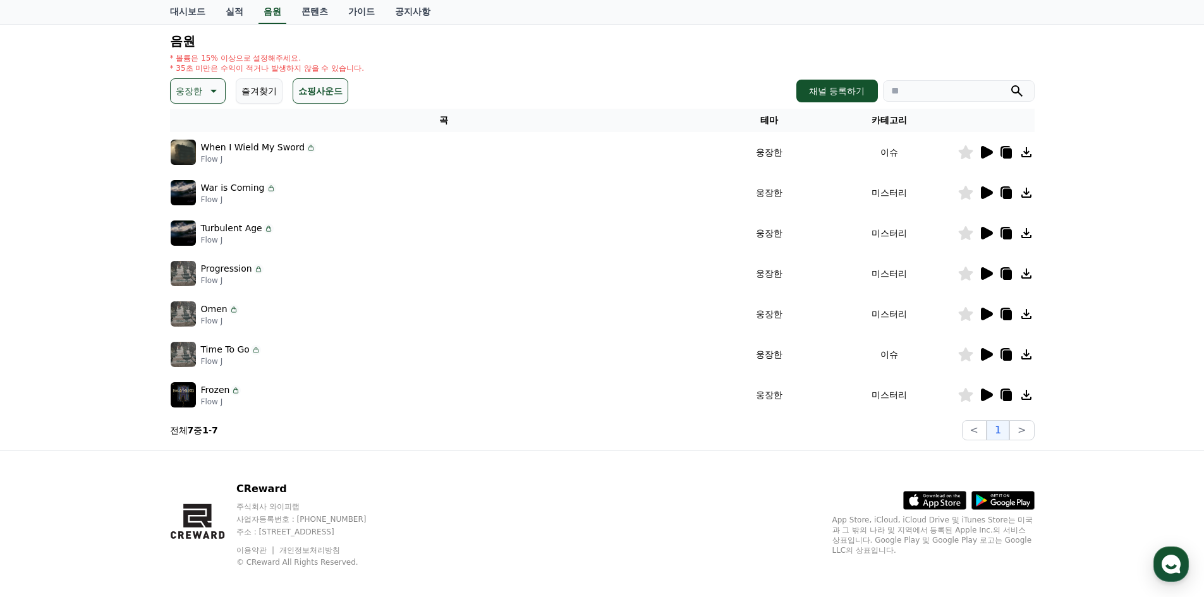
click at [986, 273] on icon at bounding box center [987, 273] width 12 height 13
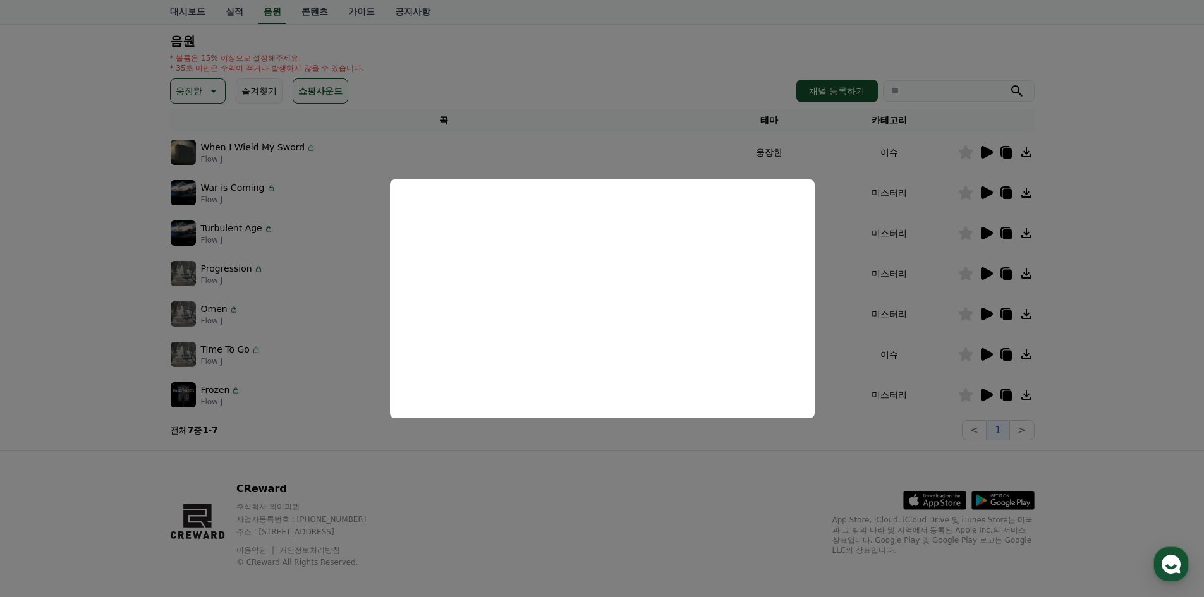
click at [986, 230] on button "close modal" at bounding box center [602, 298] width 1204 height 597
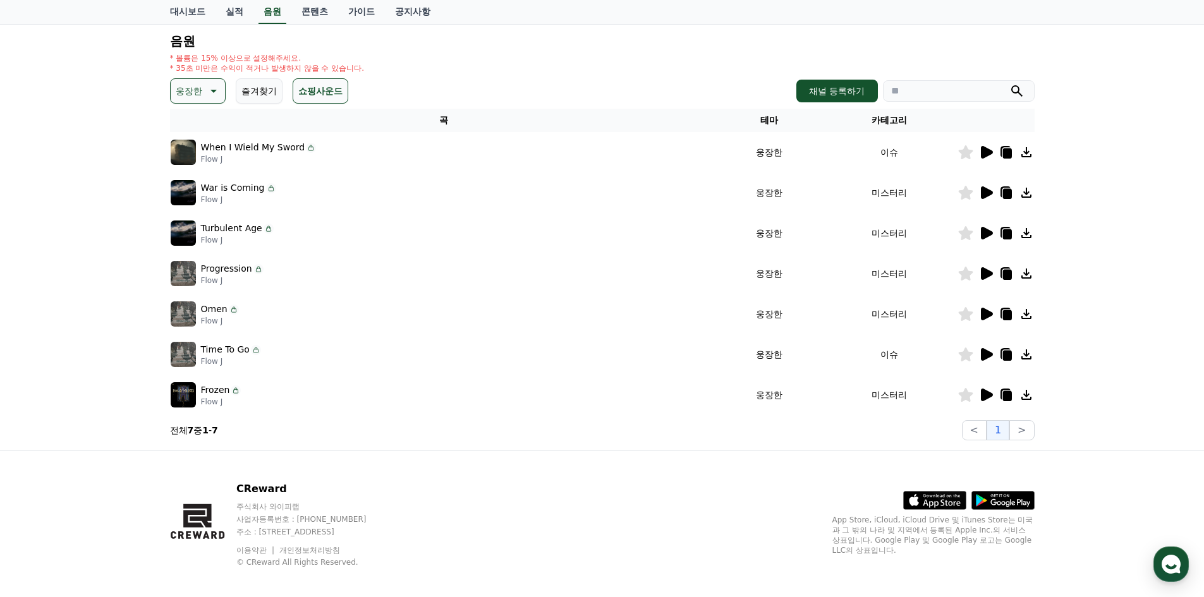
click at [986, 230] on icon at bounding box center [987, 233] width 12 height 13
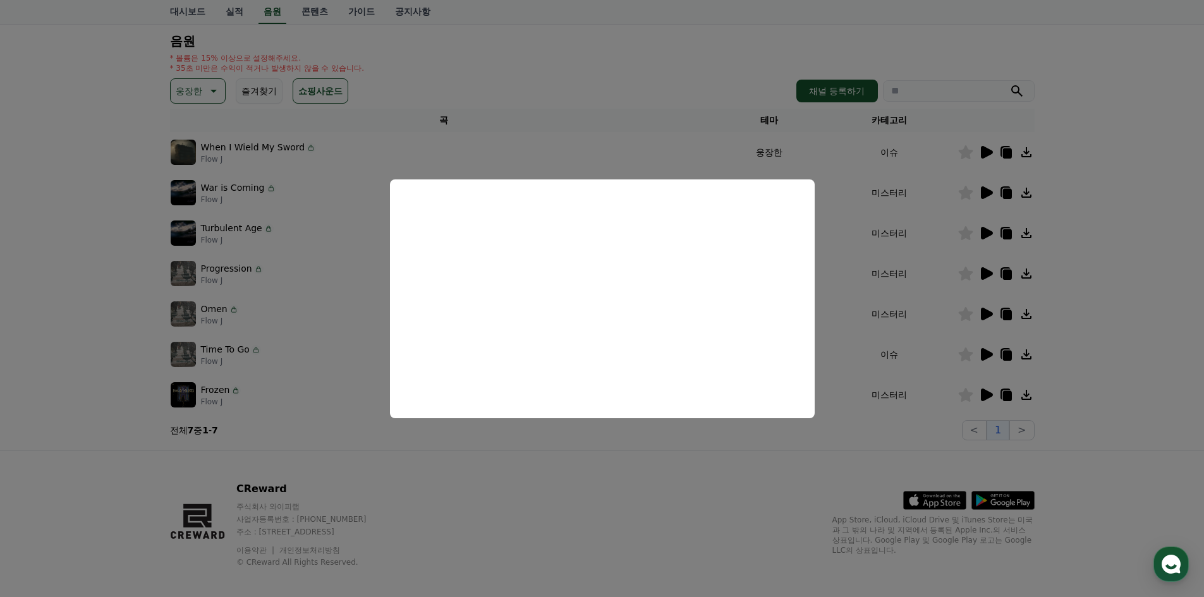
click at [986, 152] on button "close modal" at bounding box center [602, 298] width 1204 height 597
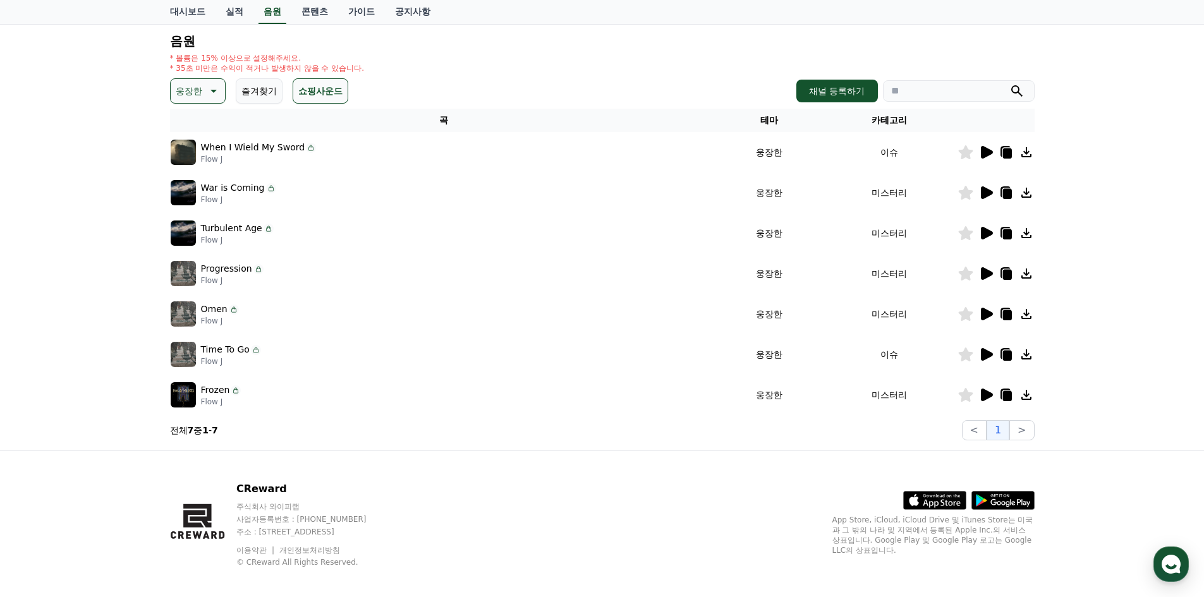
click at [986, 156] on icon at bounding box center [987, 152] width 12 height 13
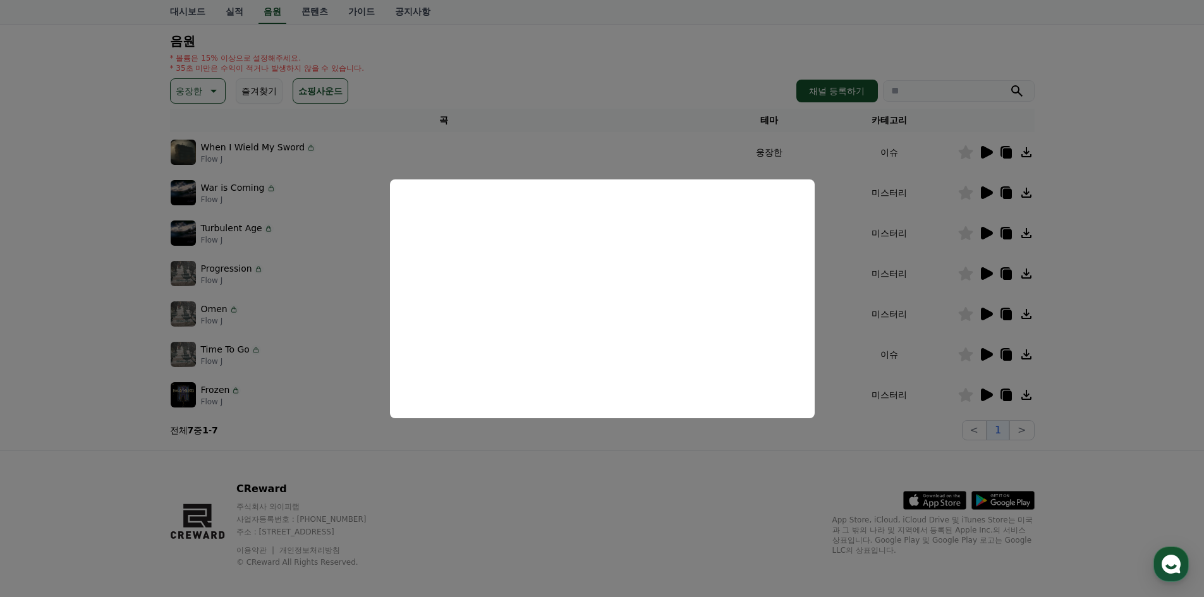
click at [196, 95] on button "close modal" at bounding box center [602, 298] width 1204 height 597
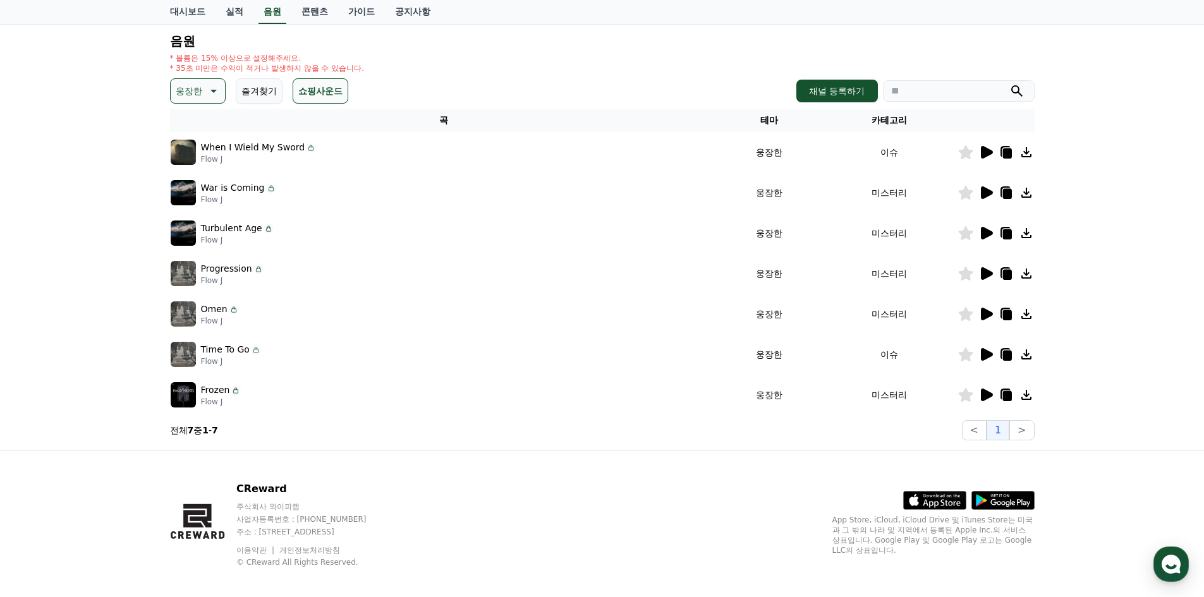
click at [210, 96] on icon at bounding box center [212, 90] width 15 height 15
click at [203, 159] on button "통통튀는" at bounding box center [194, 162] width 45 height 28
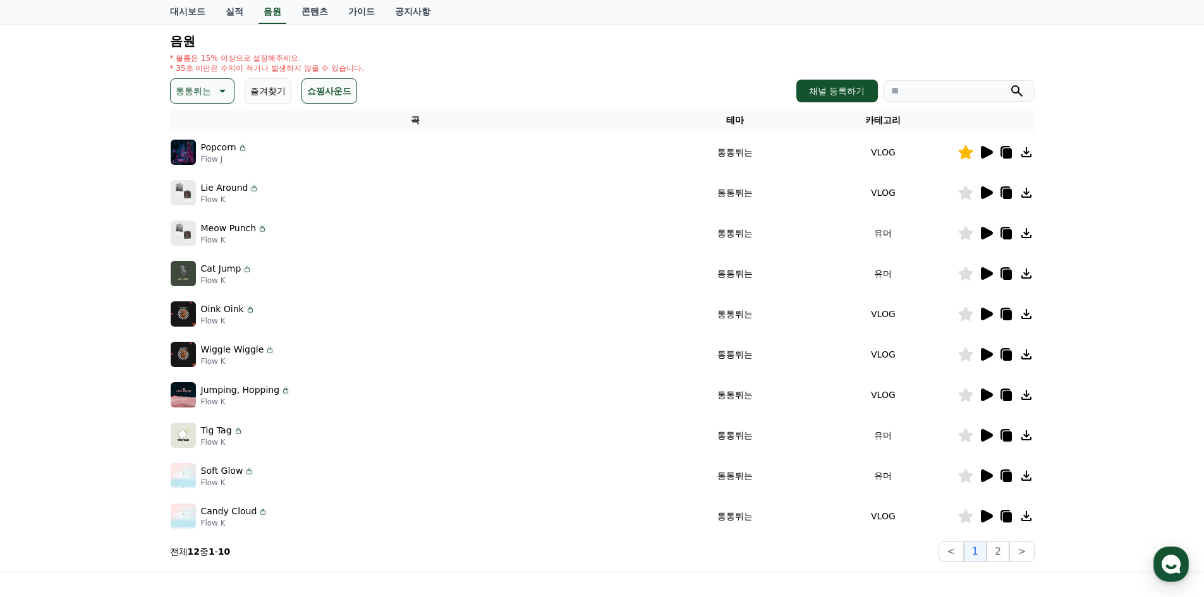
click at [991, 150] on icon at bounding box center [985, 152] width 15 height 15
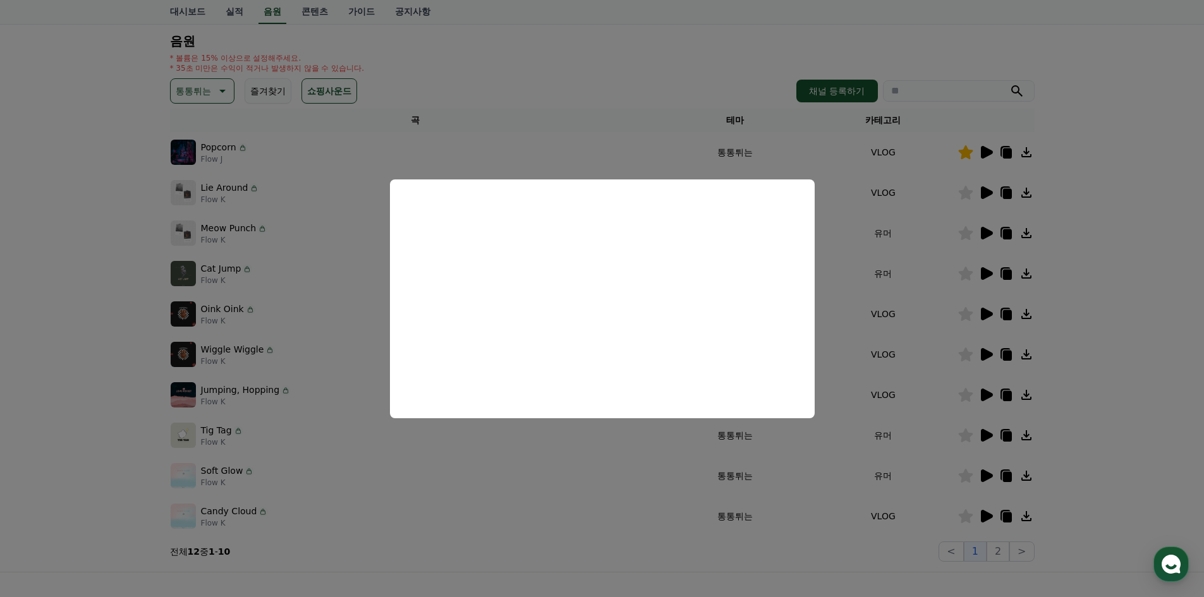
click at [990, 188] on button "close modal" at bounding box center [602, 298] width 1204 height 597
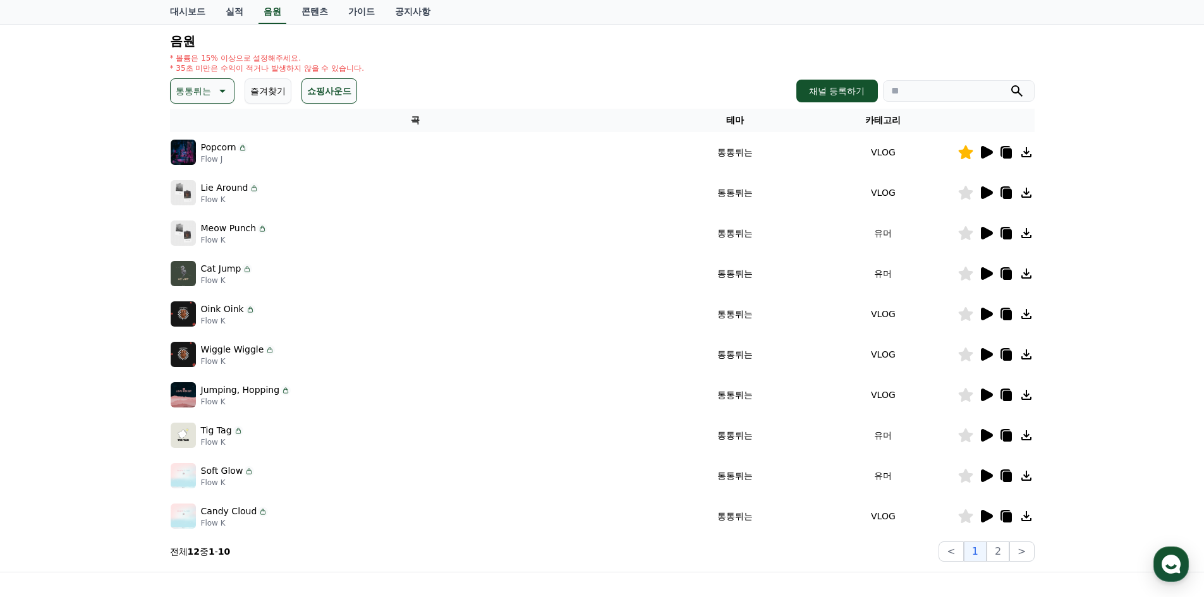
click at [987, 194] on icon at bounding box center [987, 192] width 12 height 13
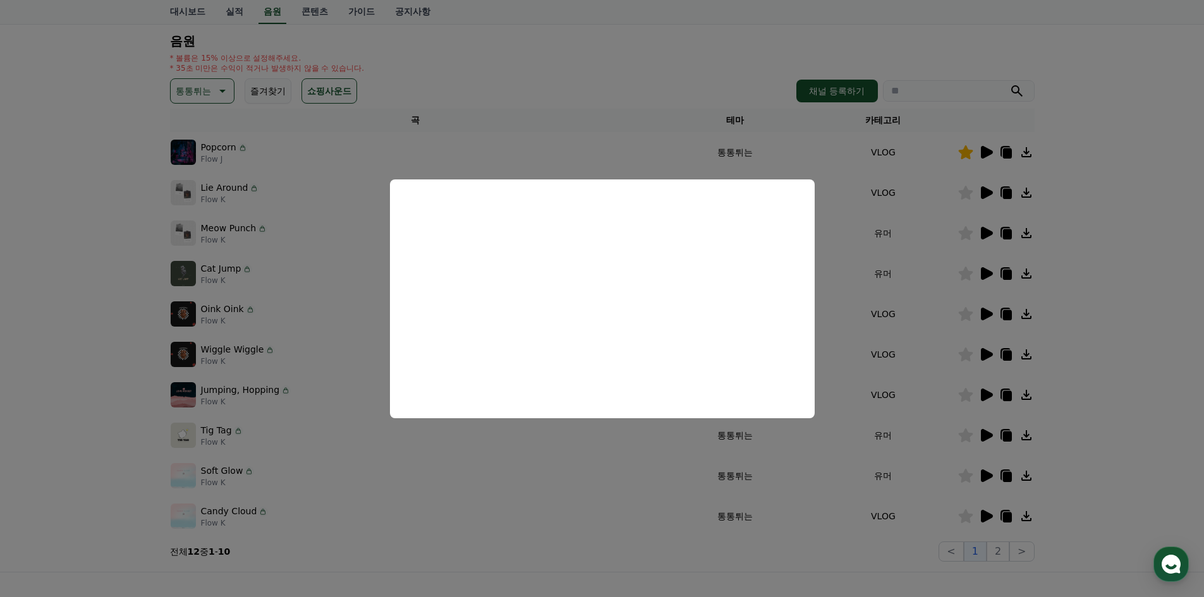
click at [984, 238] on button "close modal" at bounding box center [602, 298] width 1204 height 597
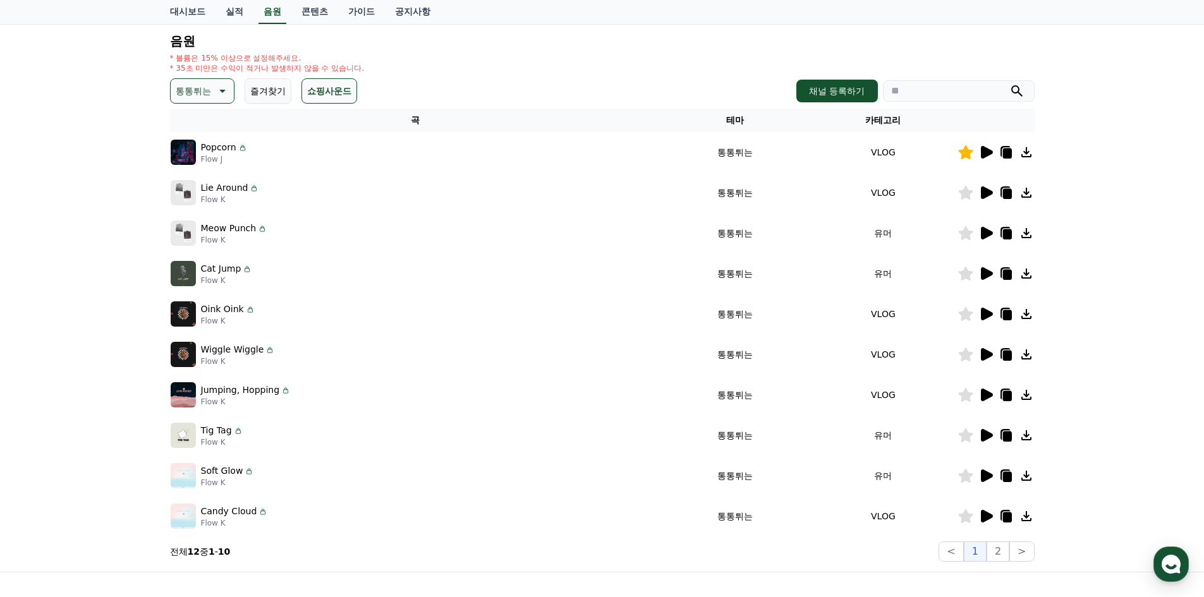
click at [994, 228] on div at bounding box center [996, 233] width 76 height 15
click at [984, 234] on icon at bounding box center [987, 233] width 12 height 13
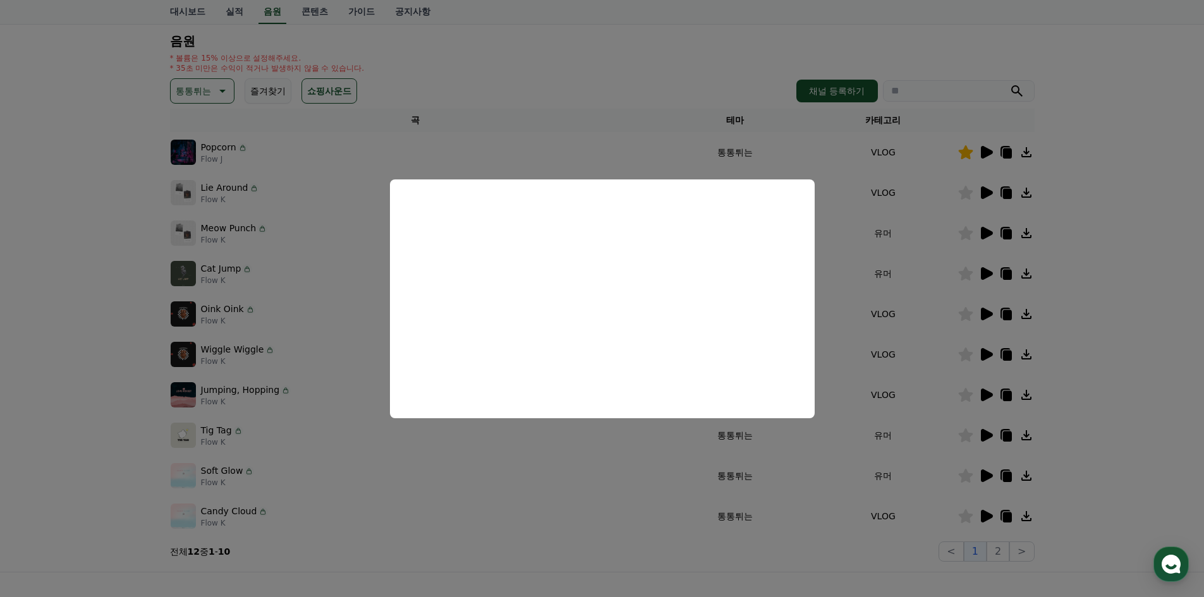
click at [968, 195] on button "close modal" at bounding box center [602, 298] width 1204 height 597
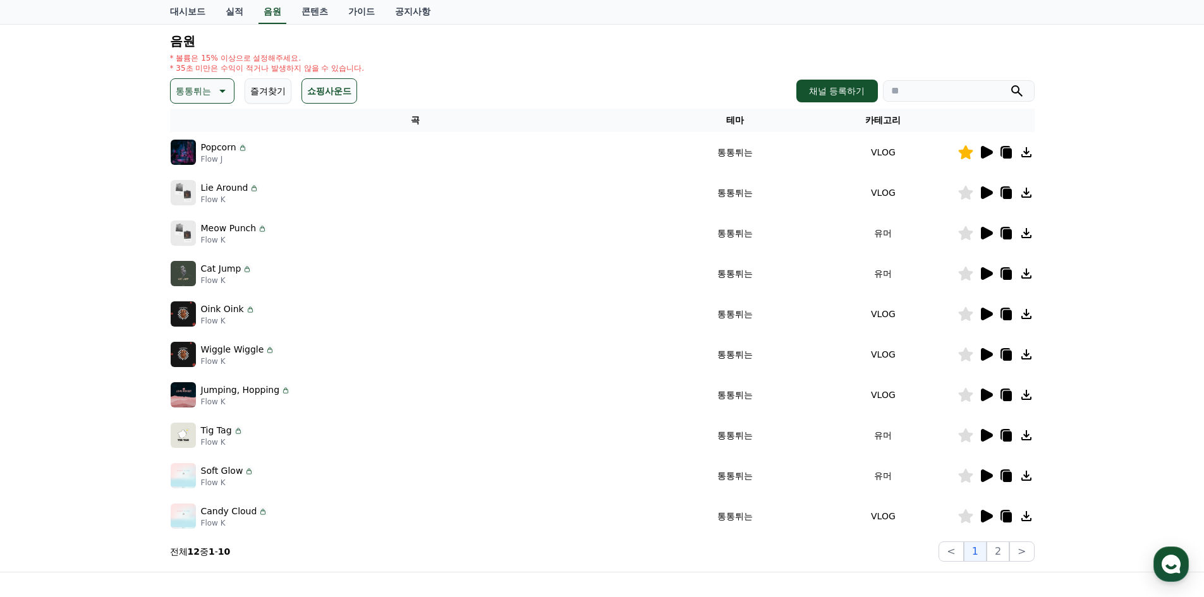
click at [967, 191] on icon at bounding box center [965, 193] width 15 height 14
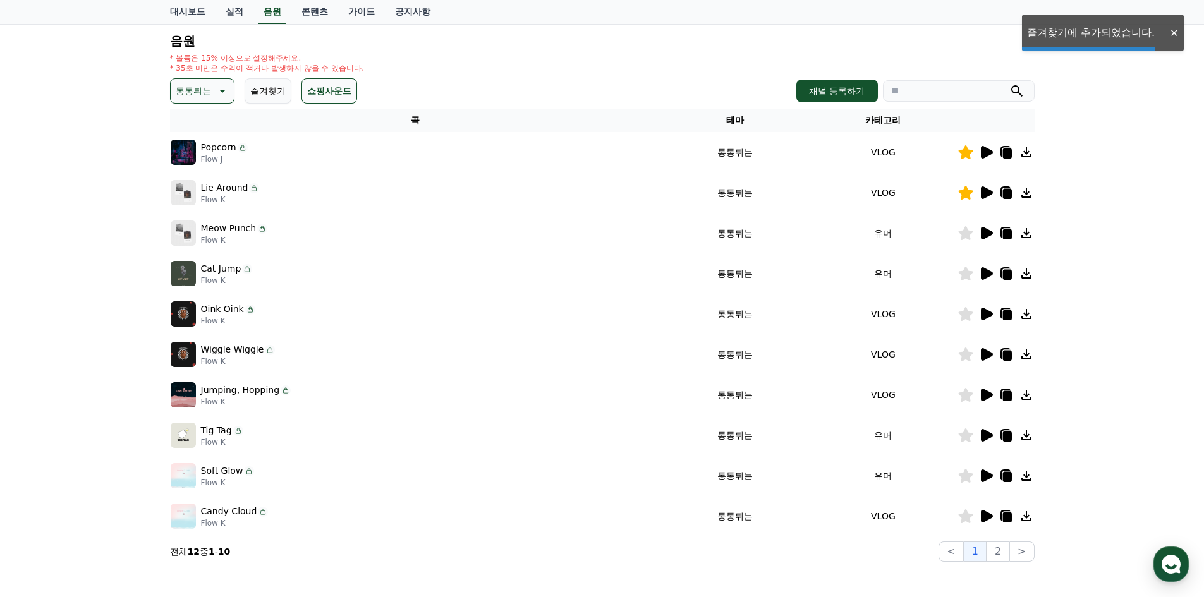
click at [986, 231] on icon at bounding box center [987, 233] width 12 height 13
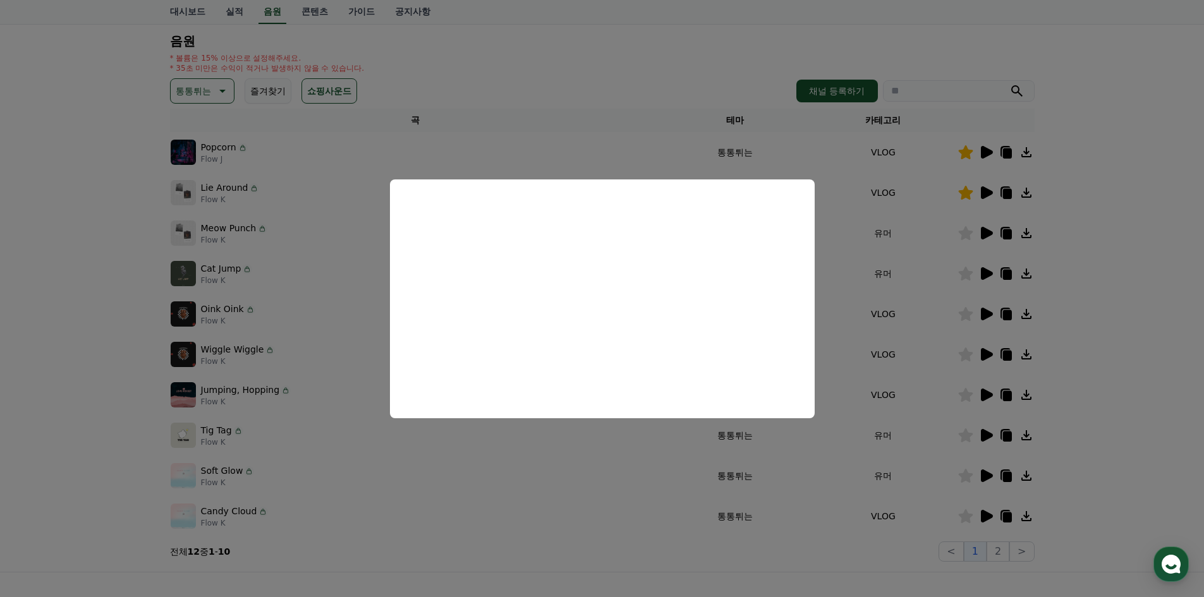
click at [985, 275] on button "close modal" at bounding box center [602, 298] width 1204 height 597
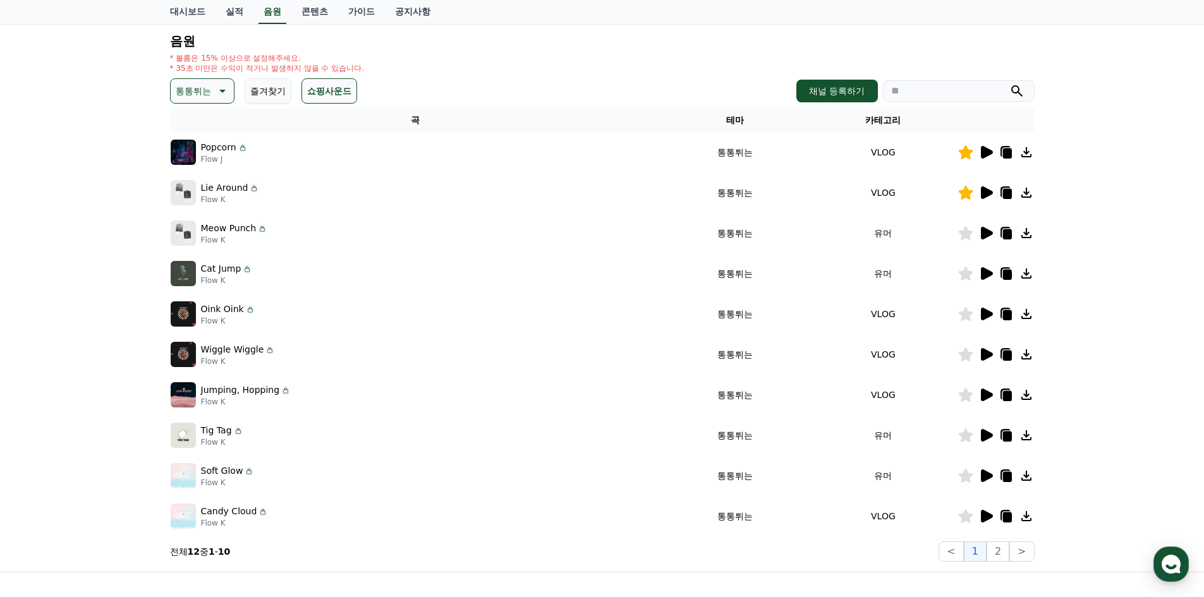
click at [985, 275] on icon at bounding box center [987, 273] width 12 height 13
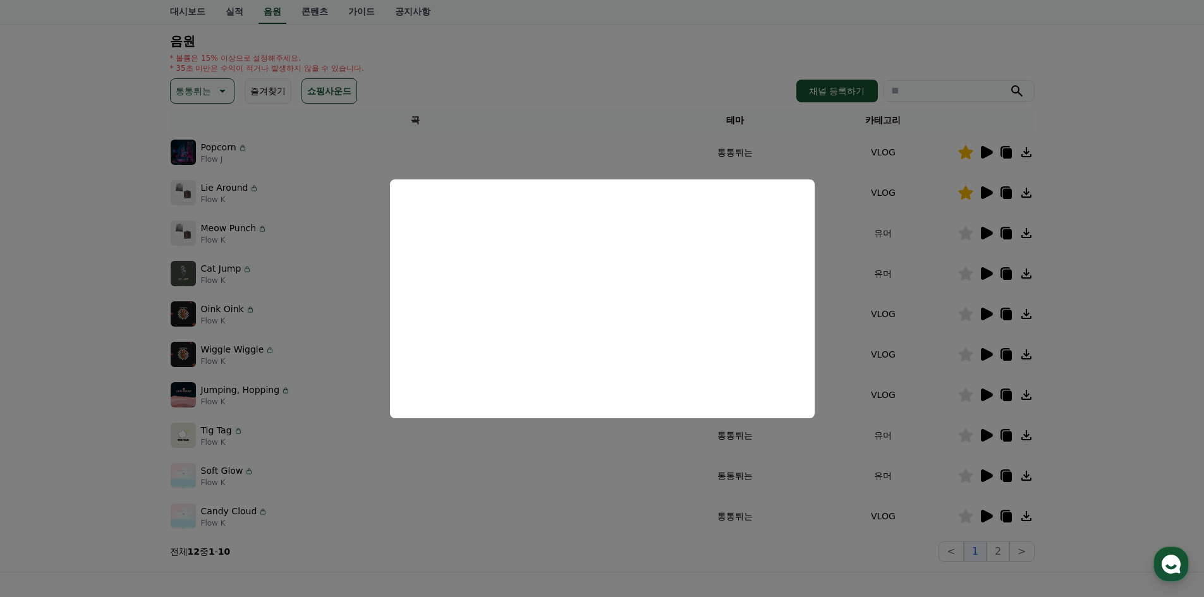
click at [990, 315] on button "close modal" at bounding box center [602, 298] width 1204 height 597
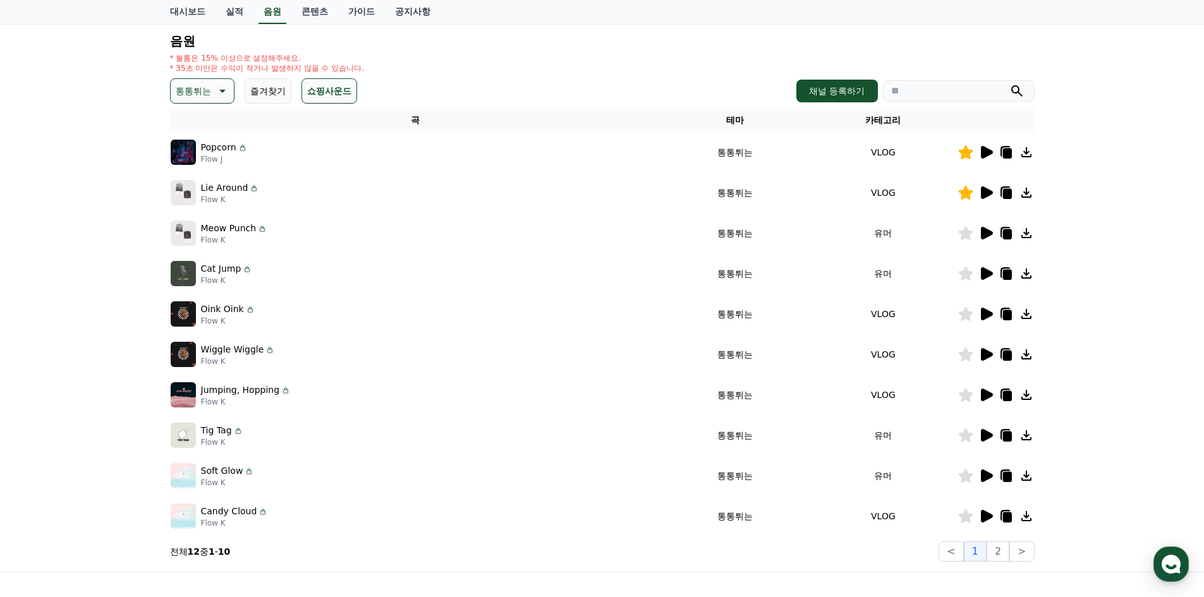
click at [990, 315] on icon at bounding box center [987, 314] width 12 height 13
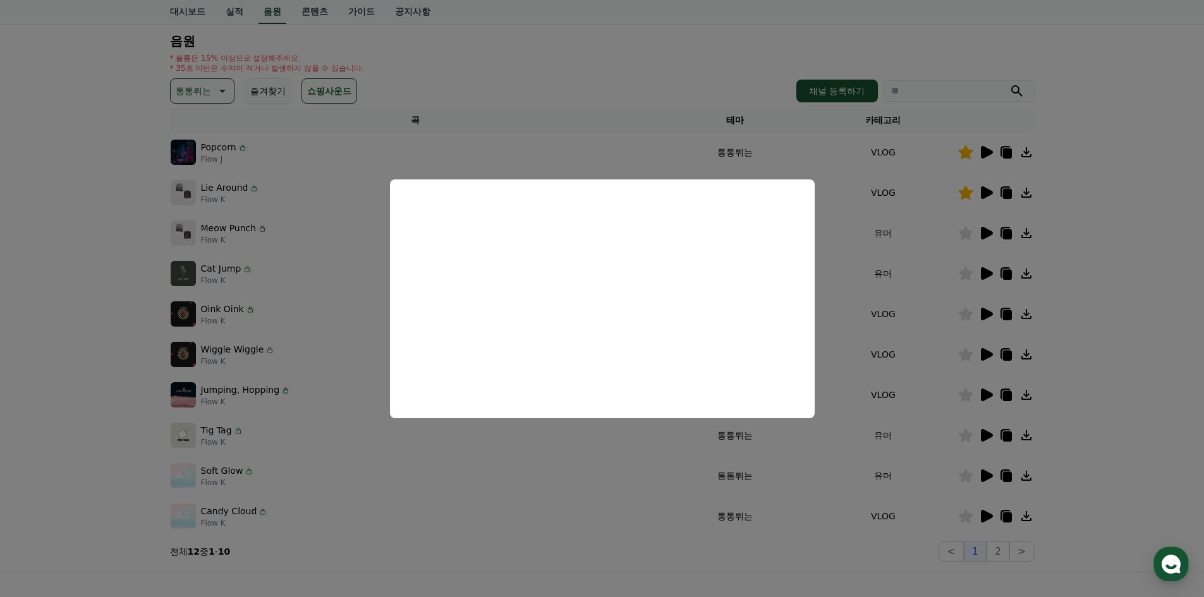
click at [980, 356] on button "close modal" at bounding box center [602, 298] width 1204 height 597
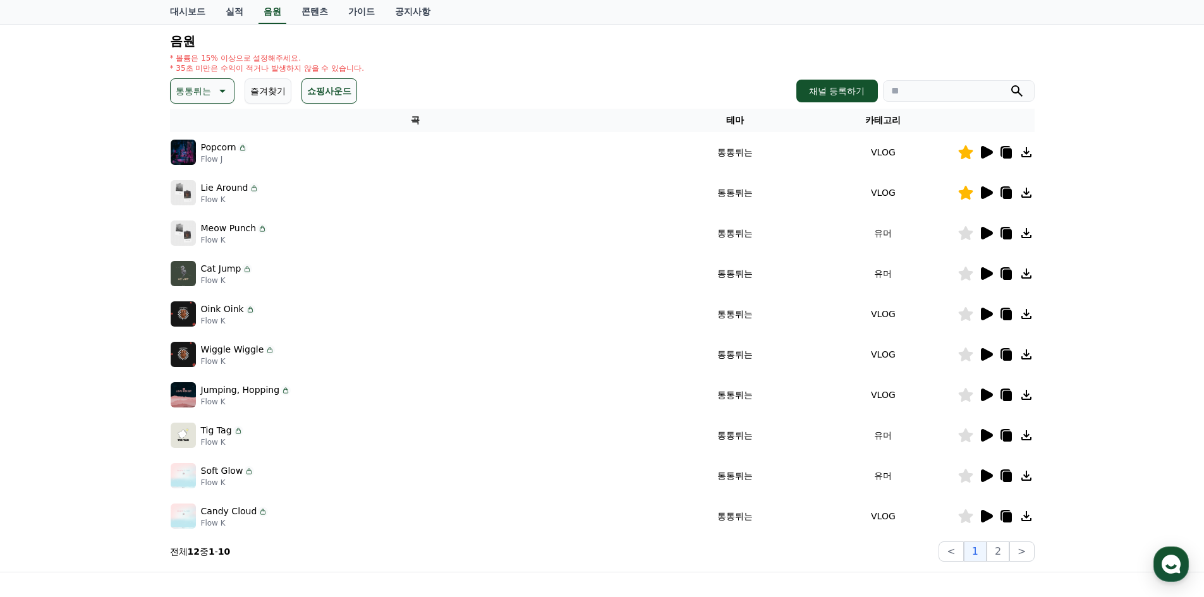
click at [986, 356] on icon at bounding box center [987, 354] width 12 height 13
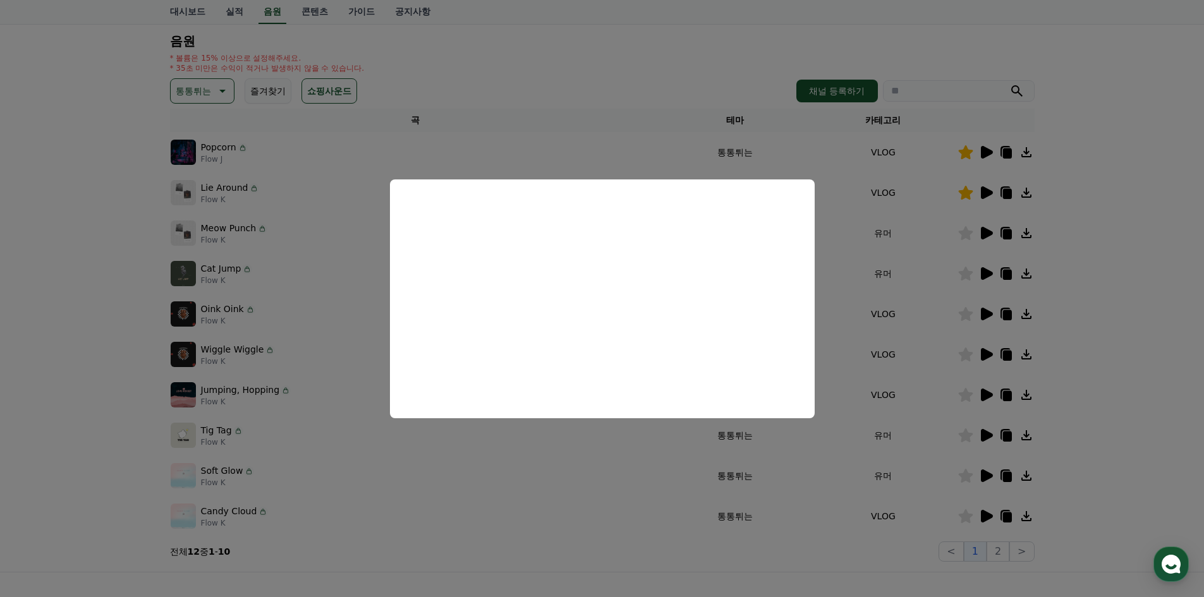
click at [986, 399] on button "close modal" at bounding box center [602, 298] width 1204 height 597
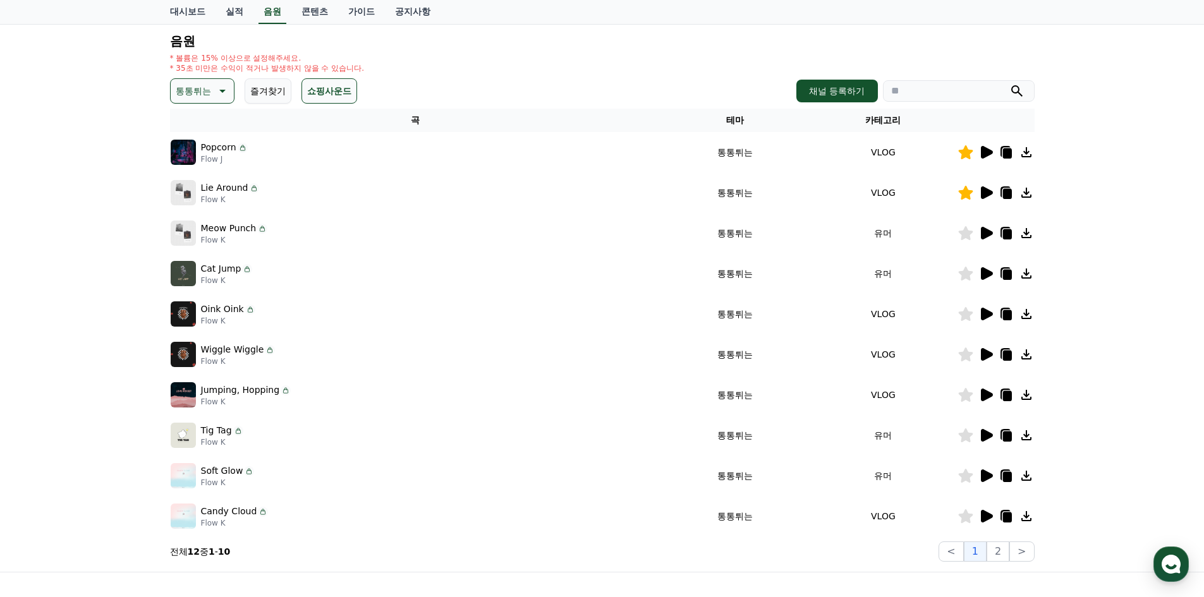
click at [986, 399] on icon at bounding box center [987, 395] width 12 height 13
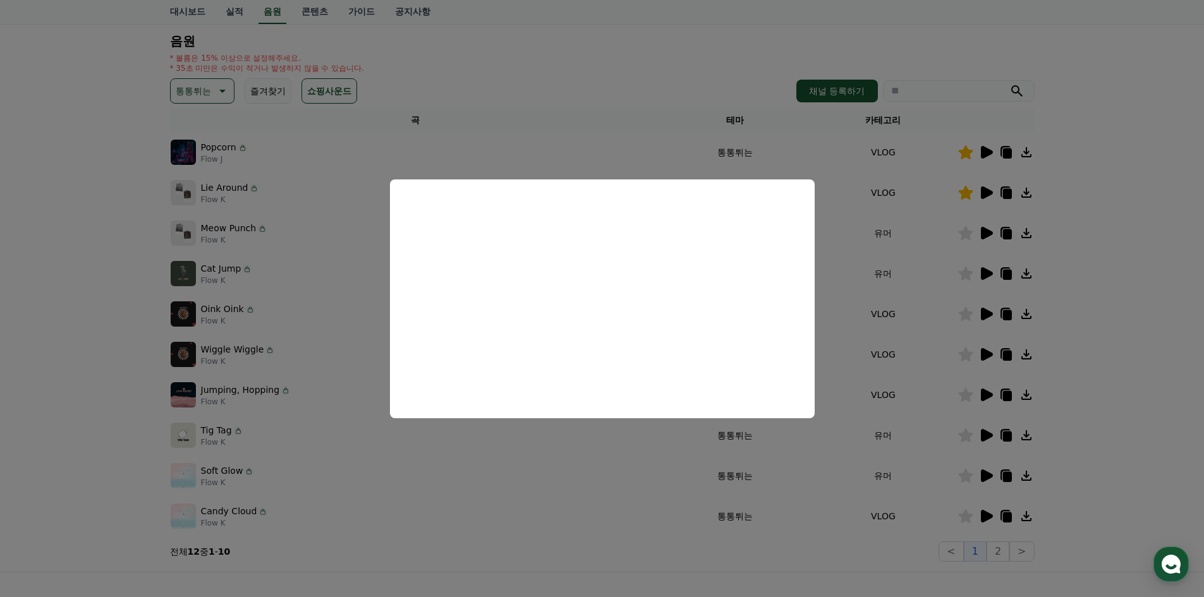
click at [990, 443] on button "close modal" at bounding box center [602, 298] width 1204 height 597
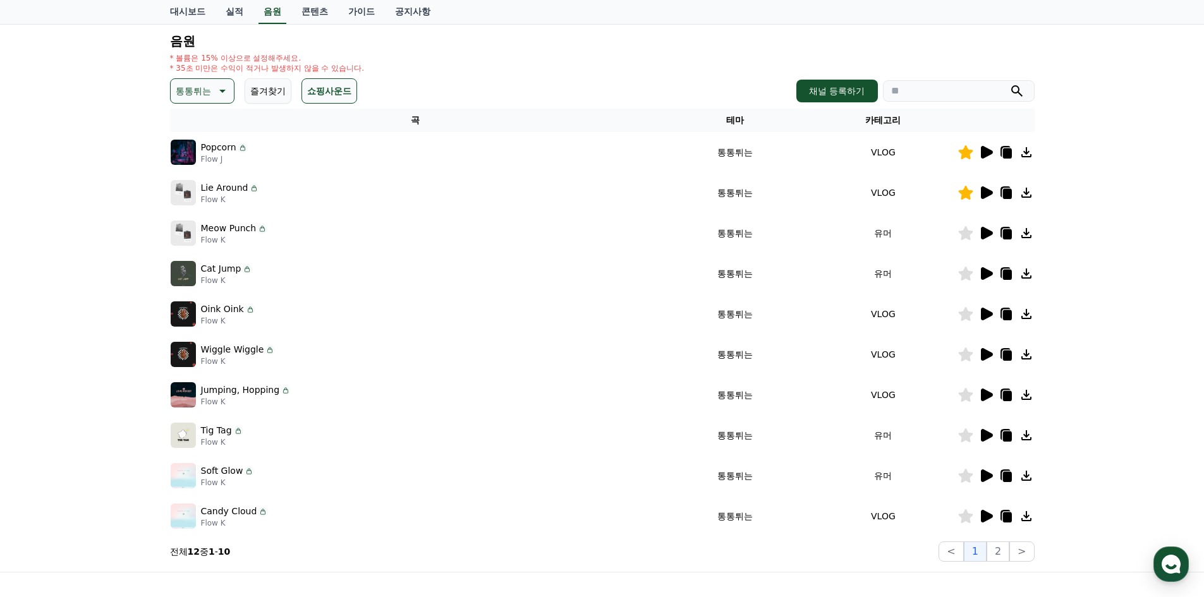
click at [988, 436] on icon at bounding box center [987, 435] width 12 height 13
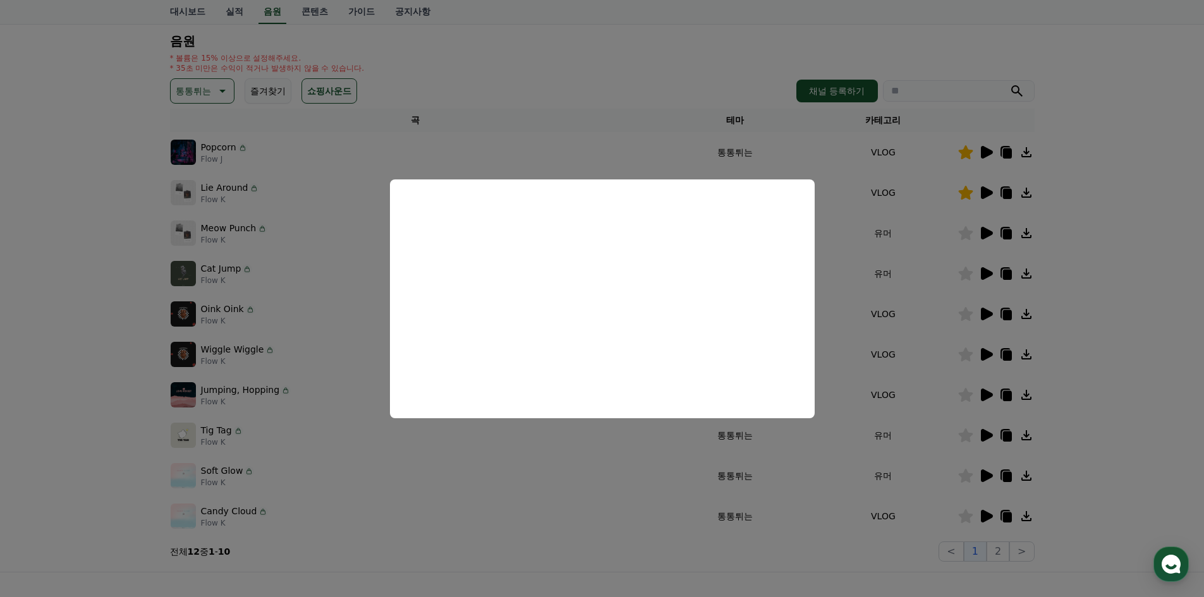
click at [983, 476] on button "close modal" at bounding box center [602, 298] width 1204 height 597
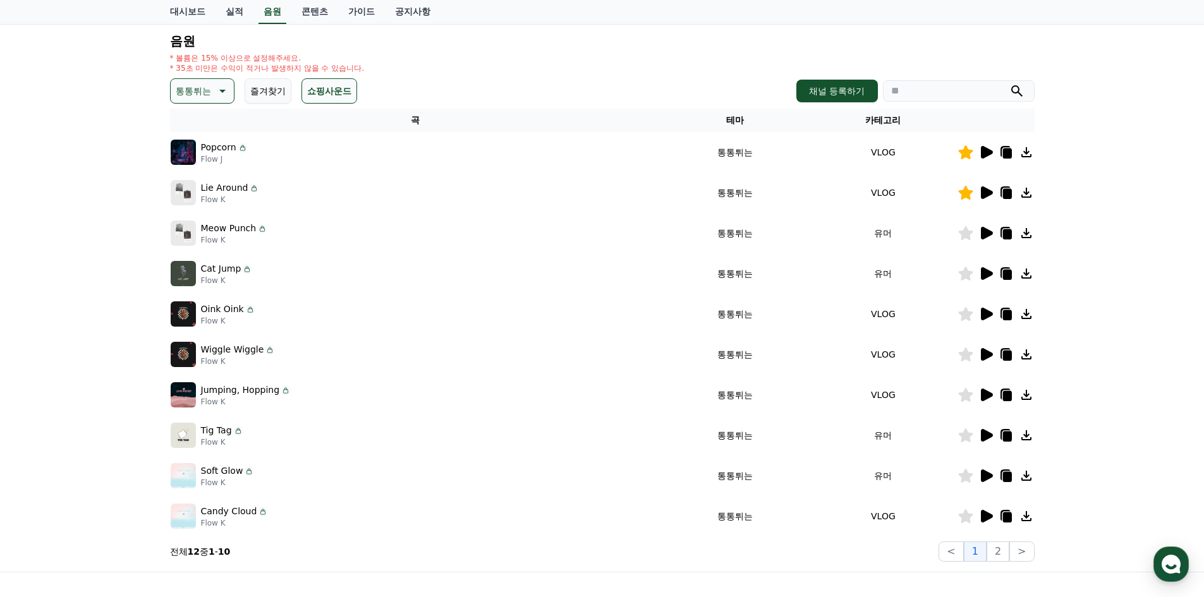
click at [983, 476] on icon at bounding box center [987, 475] width 12 height 13
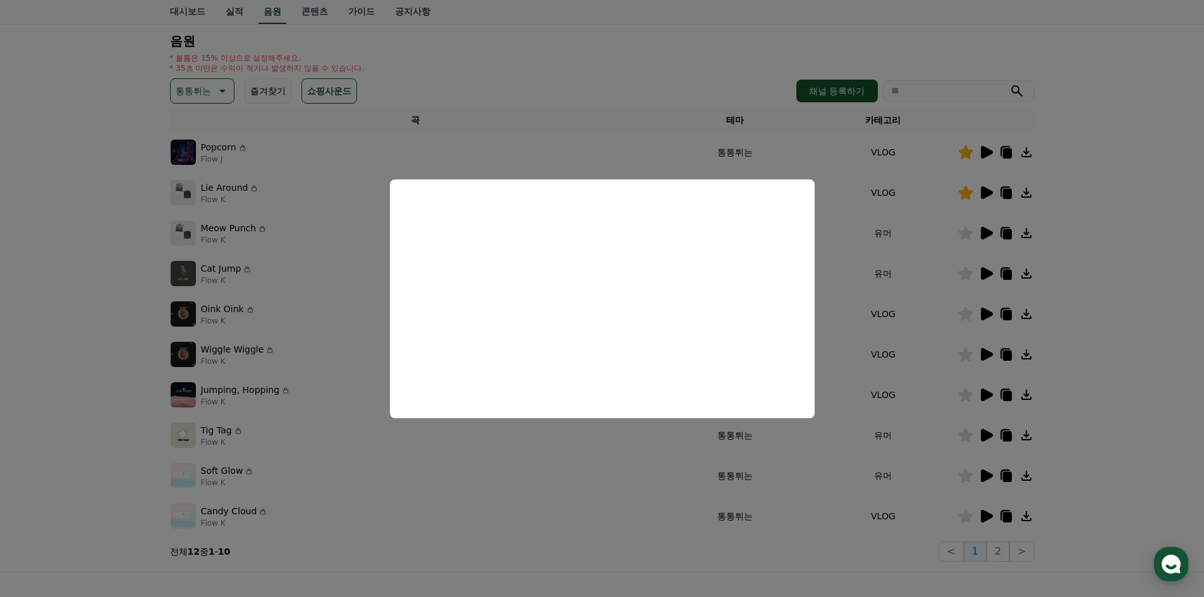
click at [984, 516] on button "close modal" at bounding box center [602, 298] width 1204 height 597
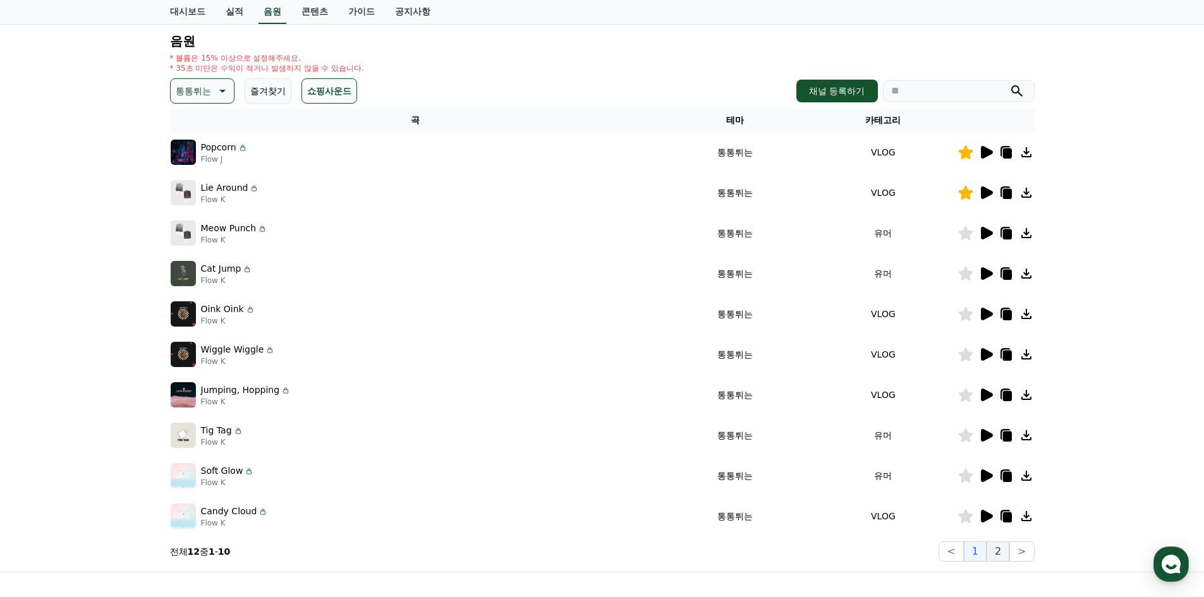
click at [1003, 553] on button "2" at bounding box center [997, 552] width 23 height 20
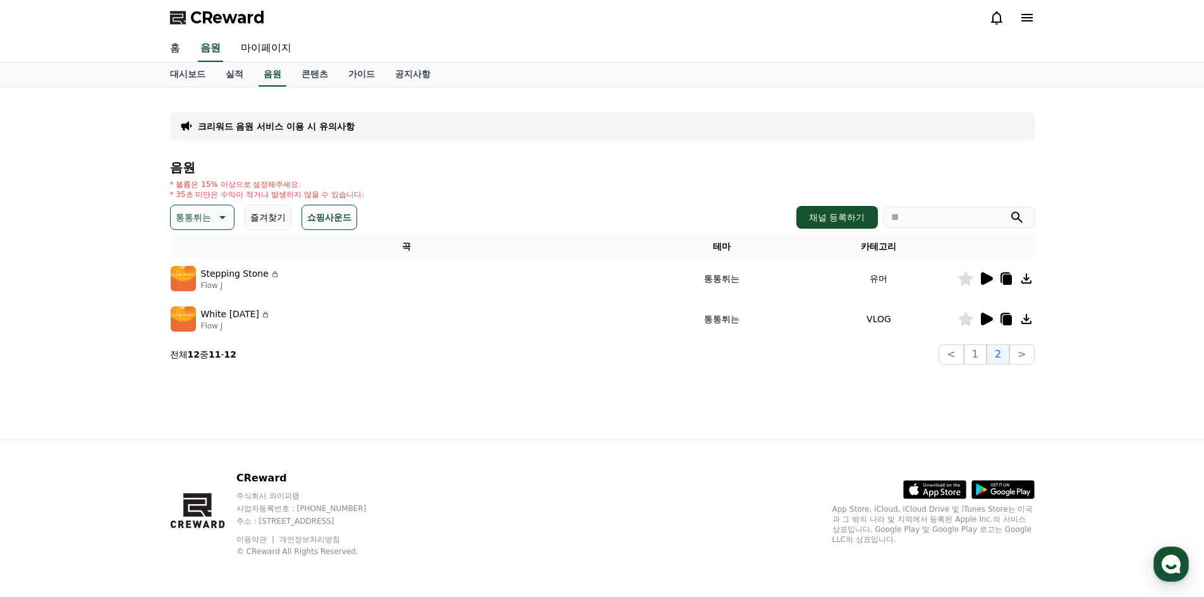
click at [994, 279] on div at bounding box center [996, 278] width 76 height 15
click at [991, 279] on icon at bounding box center [987, 278] width 12 height 13
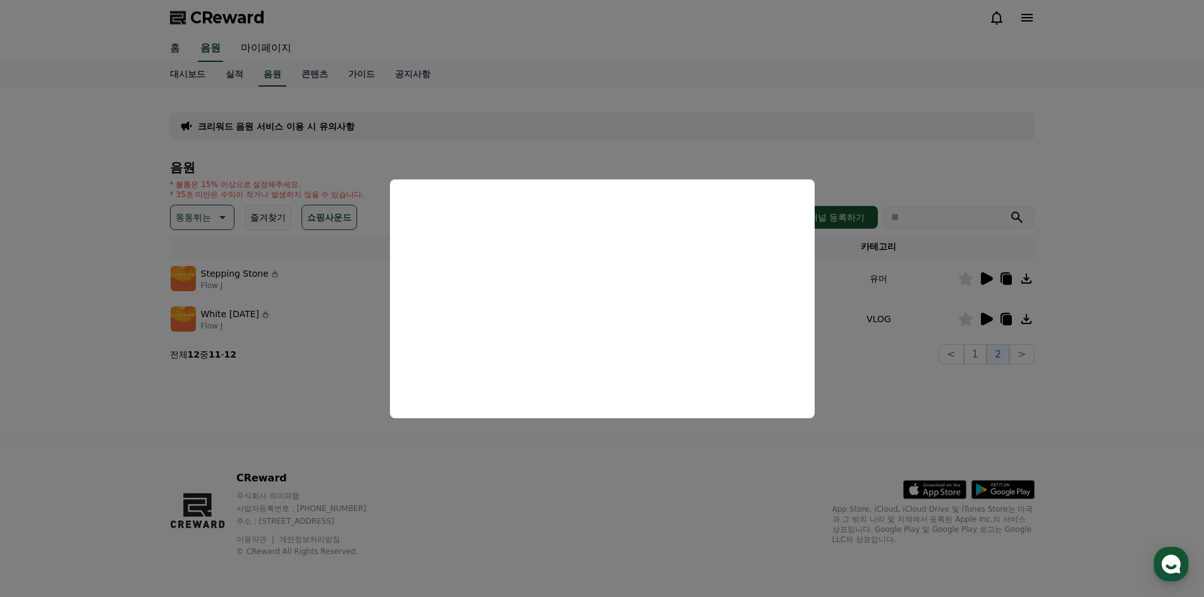
click at [985, 321] on button "close modal" at bounding box center [602, 298] width 1204 height 597
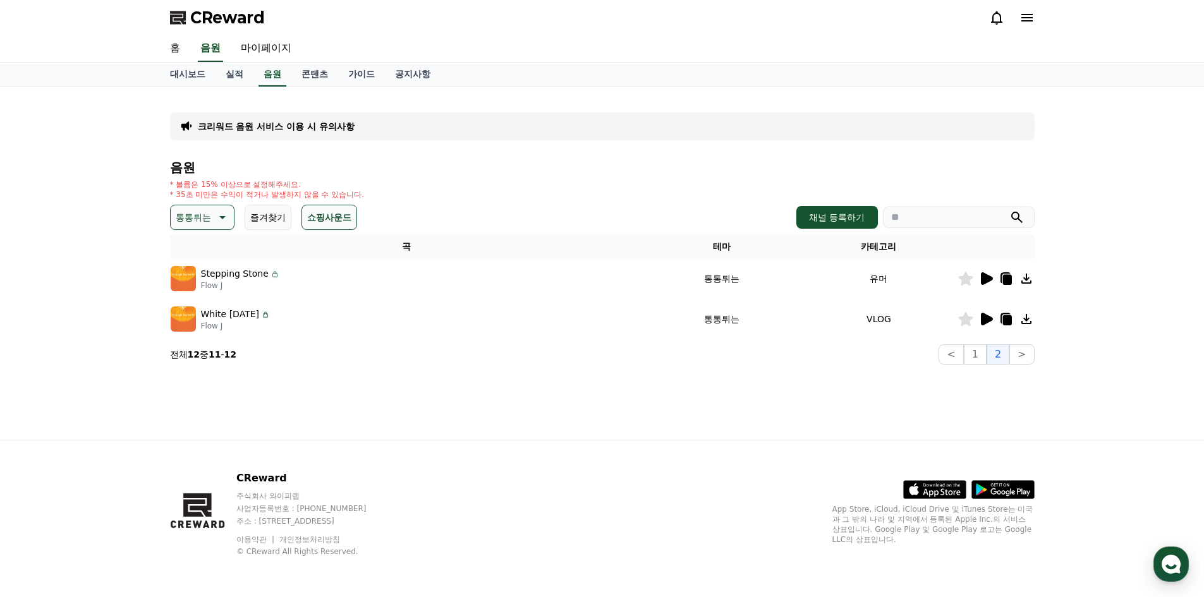
click at [988, 317] on icon at bounding box center [987, 319] width 12 height 13
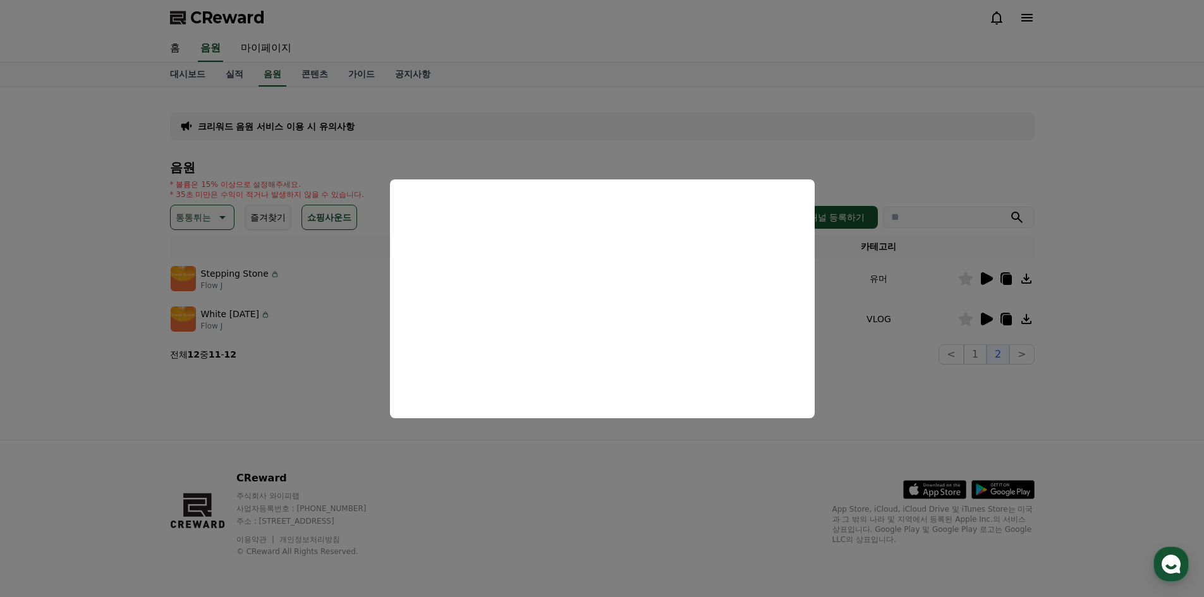
click at [976, 354] on button "close modal" at bounding box center [602, 298] width 1204 height 597
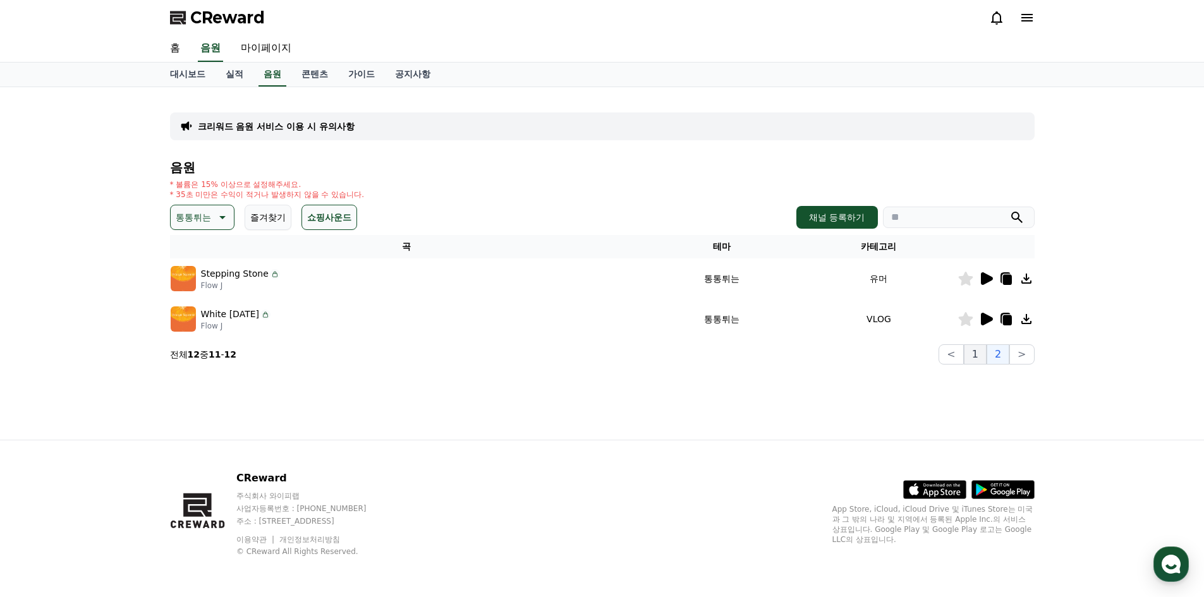
click at [973, 356] on button "1" at bounding box center [975, 354] width 23 height 20
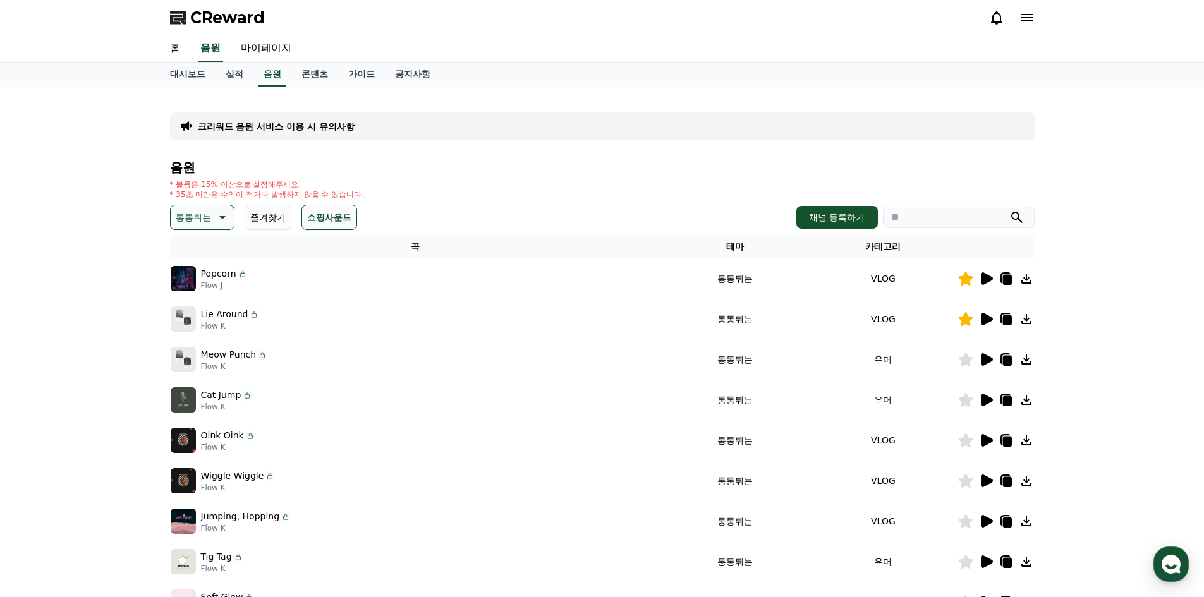
click at [1025, 316] on icon at bounding box center [1026, 319] width 15 height 15
click at [1007, 279] on icon at bounding box center [1006, 280] width 9 height 10
click at [1008, 320] on icon at bounding box center [1006, 320] width 9 height 10
